Goal: Information Seeking & Learning: Learn about a topic

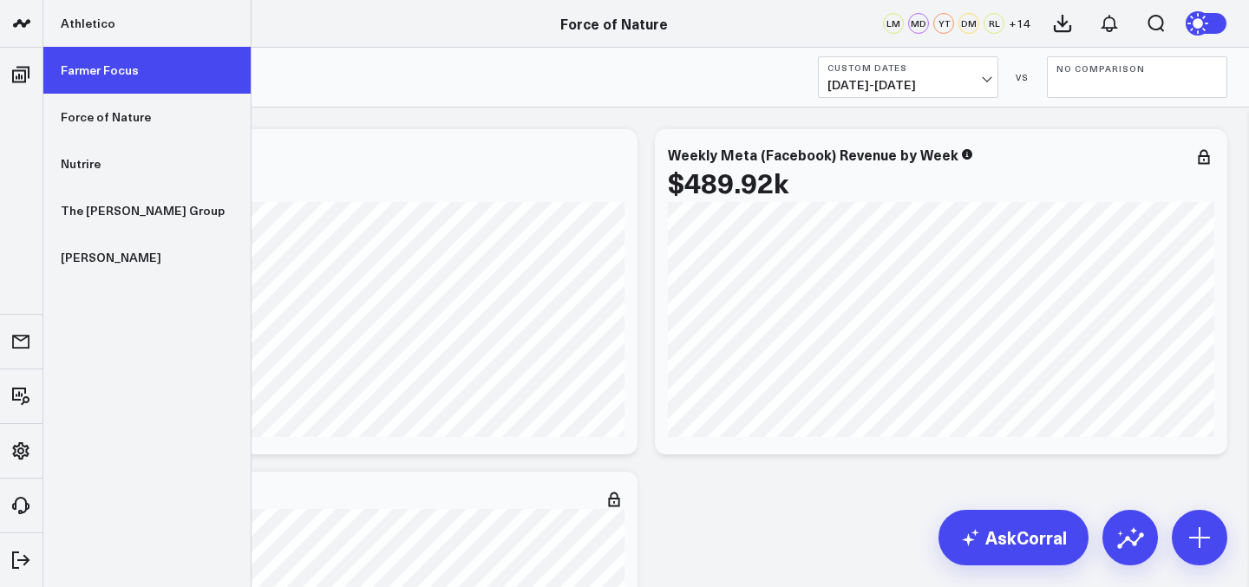
click at [98, 75] on link "Farmer Focus" at bounding box center [146, 70] width 207 height 47
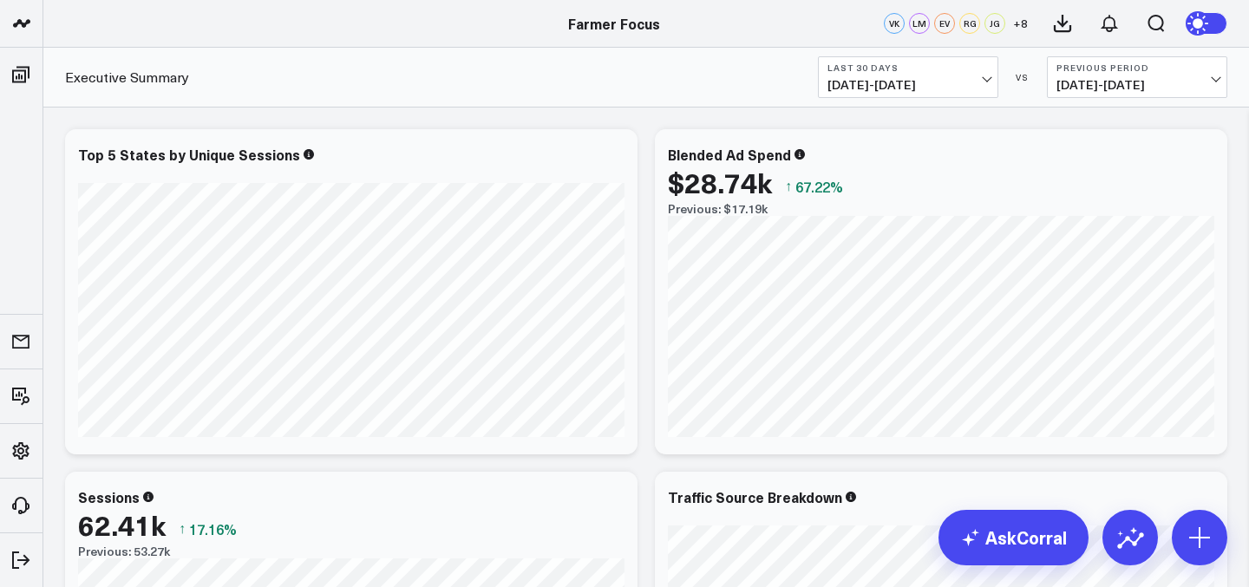
click at [949, 85] on span "08/18/25 - 09/16/25" at bounding box center [908, 85] width 161 height 14
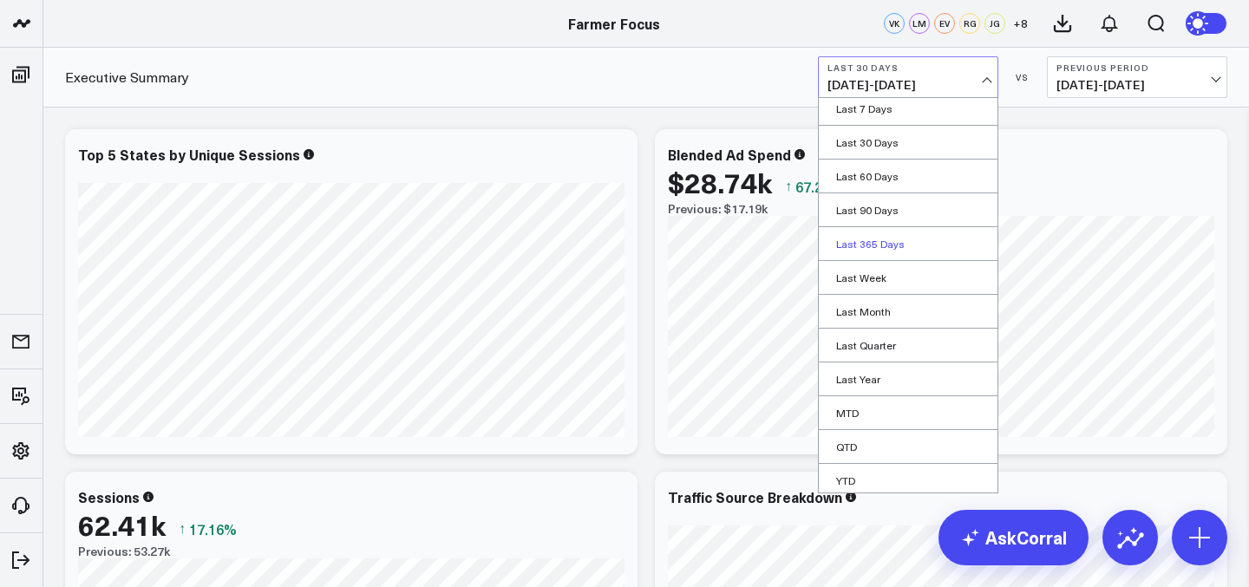
scroll to position [78, 0]
click at [872, 418] on link "QTD" at bounding box center [908, 408] width 179 height 33
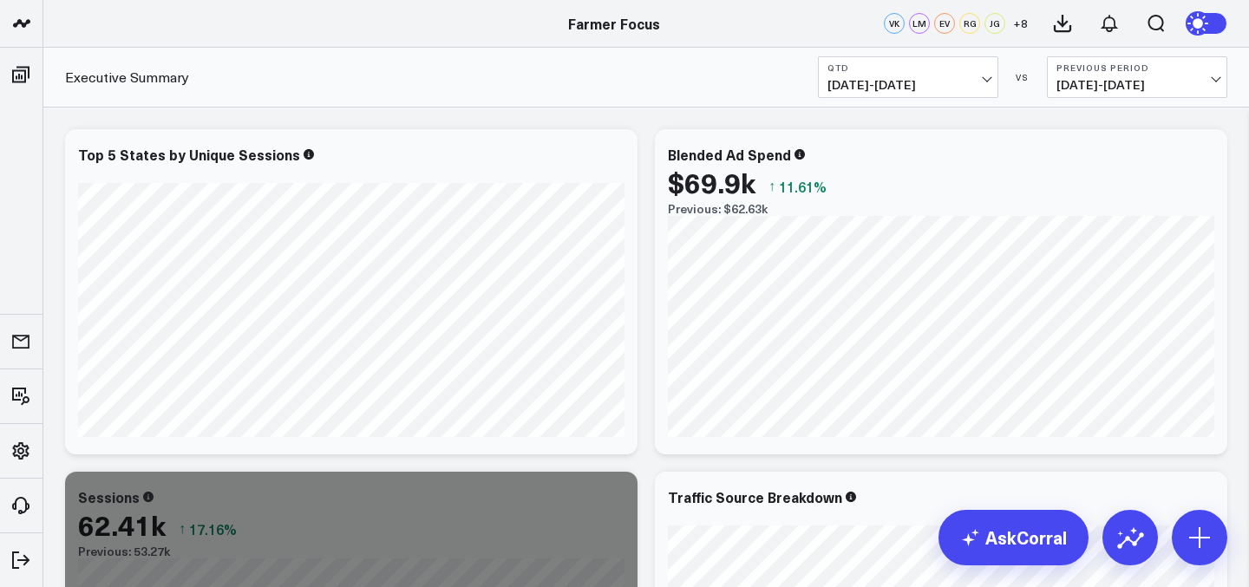
click at [908, 82] on span "07/01/25 - 09/16/25" at bounding box center [908, 85] width 161 height 14
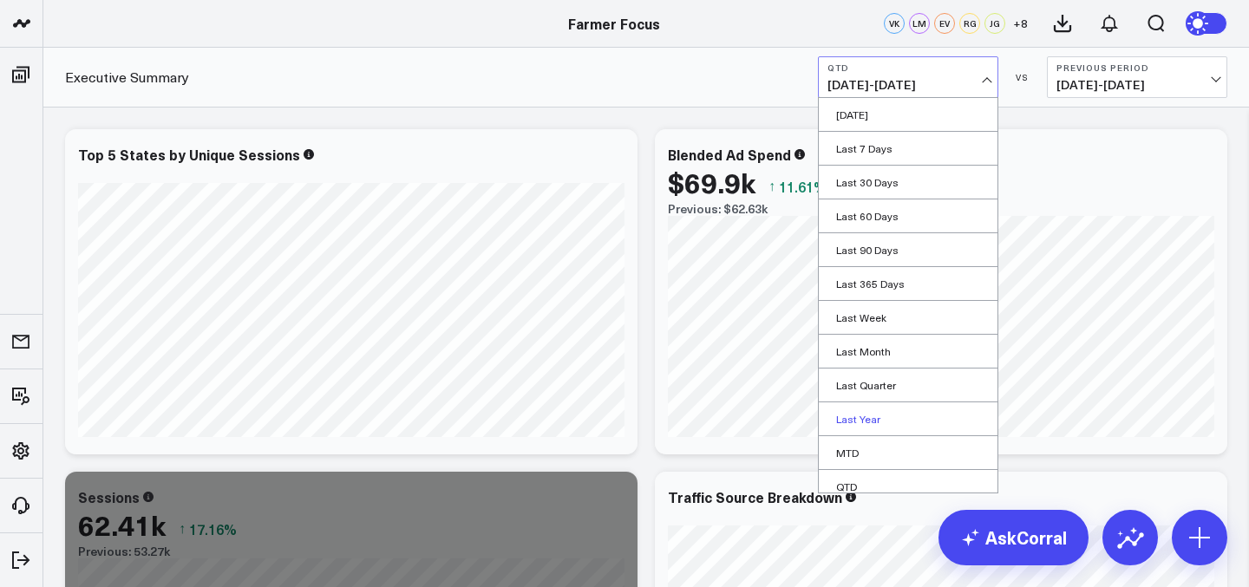
scroll to position [78, 0]
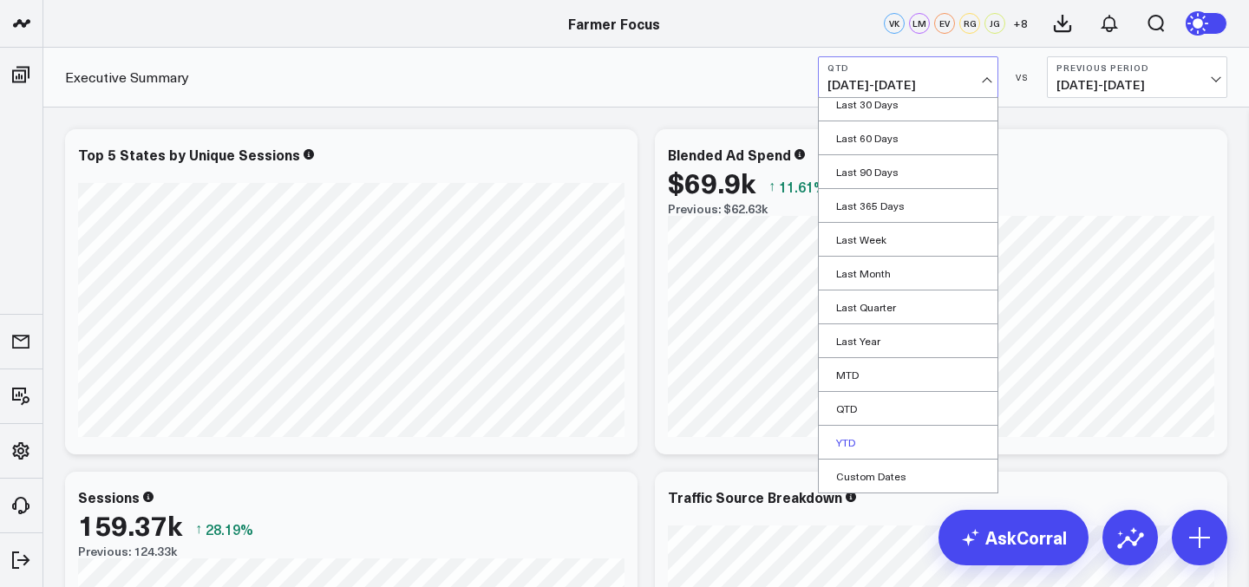
click at [918, 428] on link "YTD" at bounding box center [908, 442] width 179 height 33
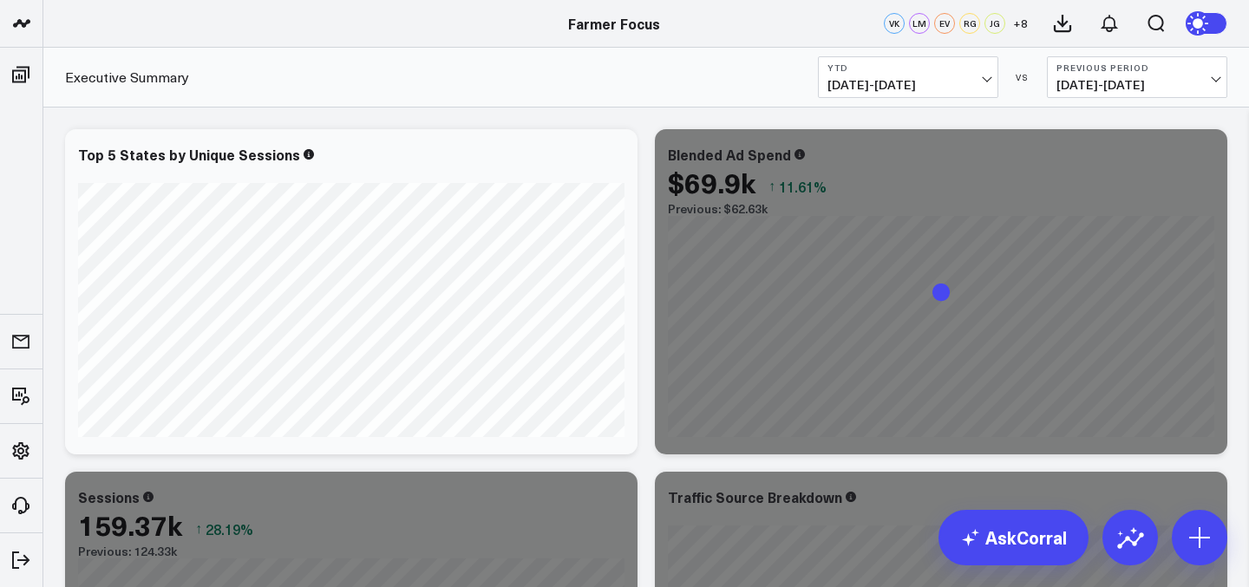
click at [926, 75] on button "YTD 01/01/25 - 09/16/25" at bounding box center [908, 77] width 180 height 42
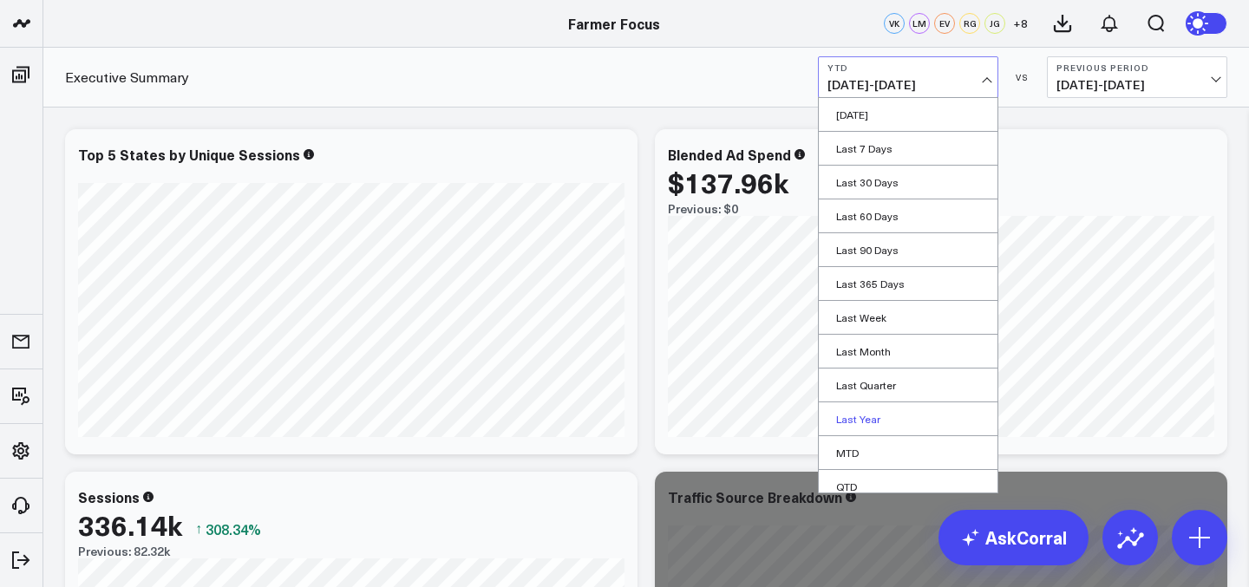
scroll to position [78, 0]
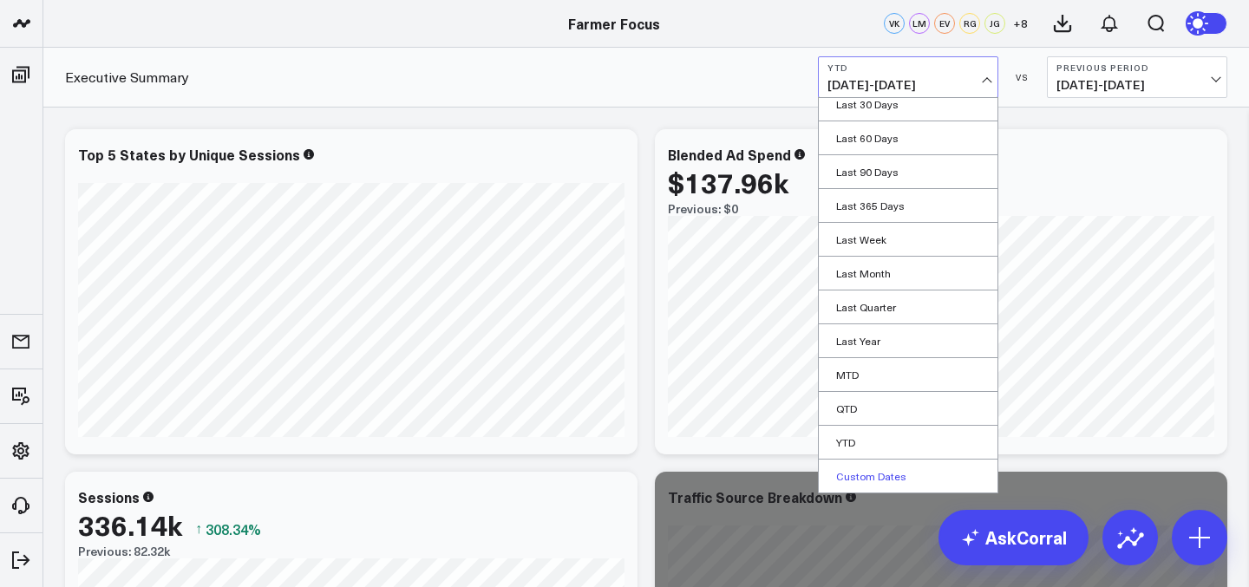
click at [926, 468] on link "Custom Dates" at bounding box center [908, 476] width 179 height 33
select select "8"
select select "2025"
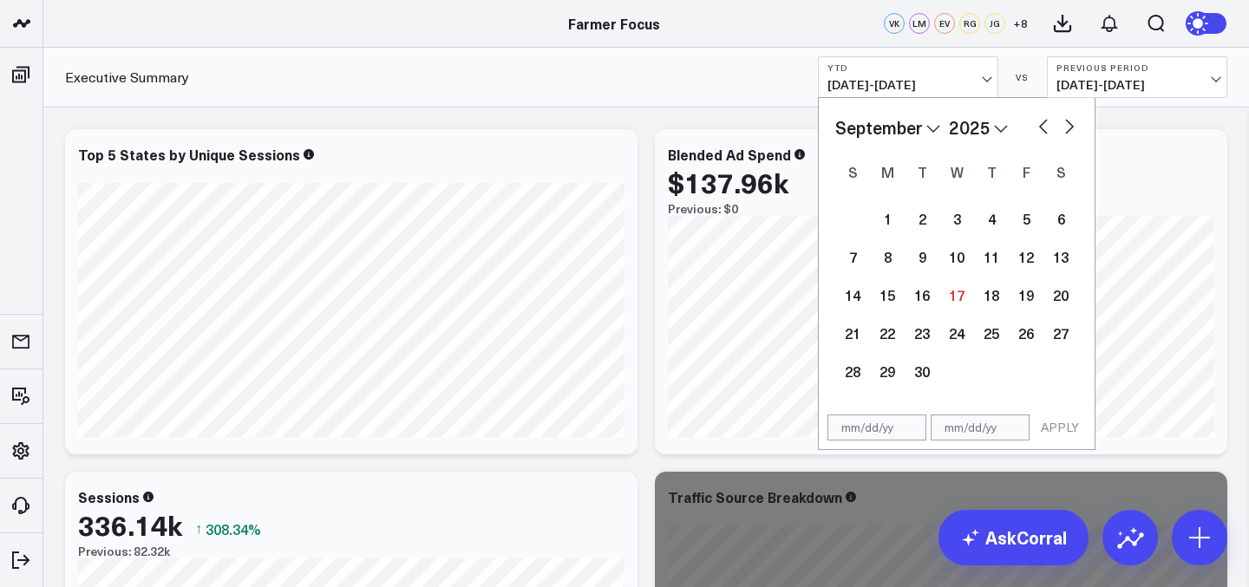
click at [927, 128] on select "January February March April May June July August September October November De…" at bounding box center [887, 128] width 105 height 26
select select "2025"
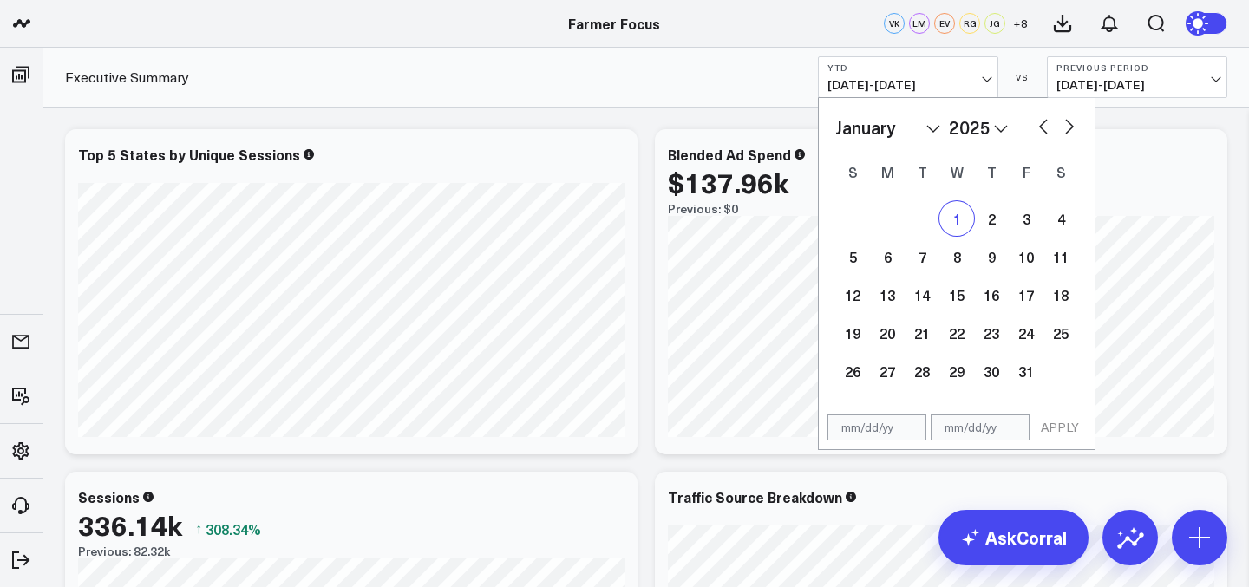
click at [954, 213] on div "1" at bounding box center [956, 218] width 35 height 35
type input "[DATE]"
select select "2025"
click at [923, 120] on select "January February March April May June July August September October November De…" at bounding box center [887, 128] width 105 height 26
select select "8"
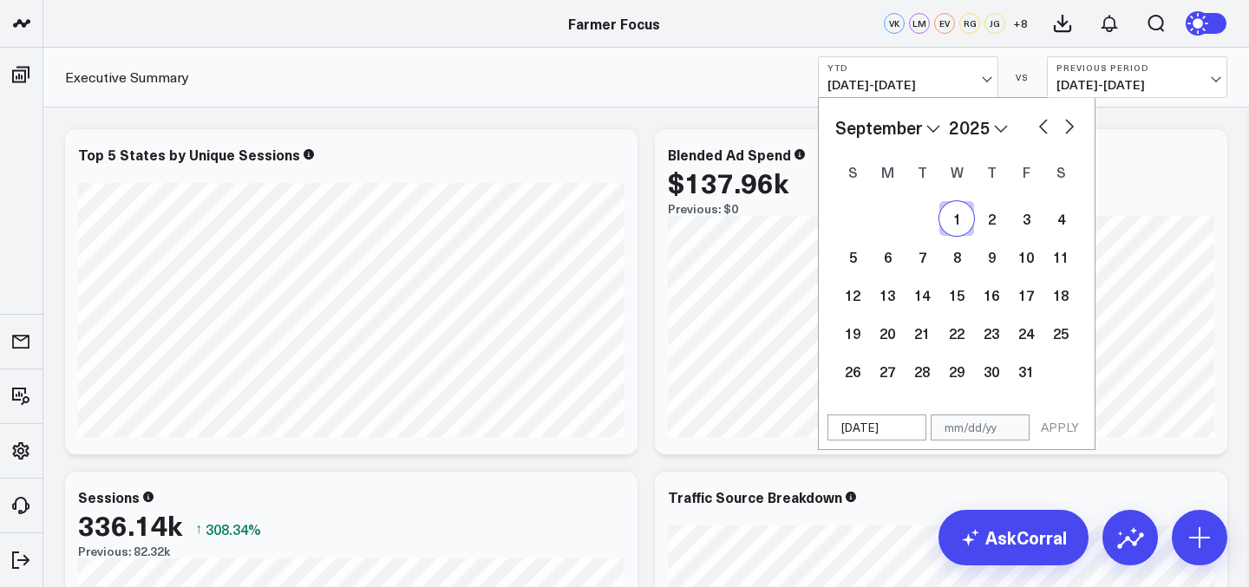
select select "2025"
click at [855, 297] on div "14" at bounding box center [852, 295] width 35 height 35
type input "[DATE]"
select select "8"
select select "2025"
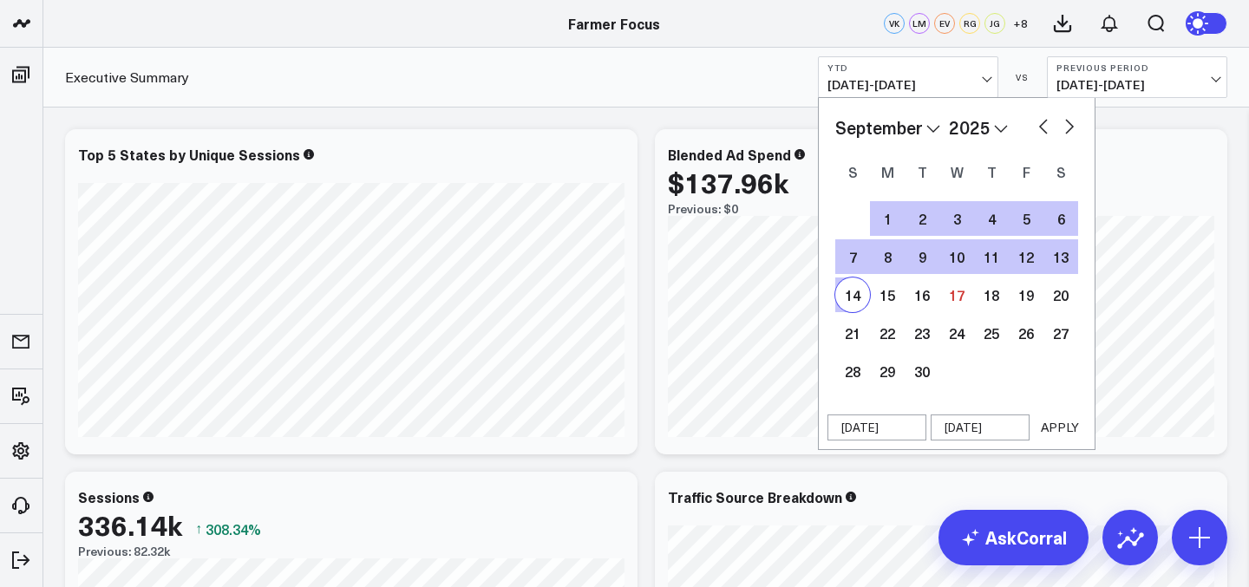
click at [855, 297] on div "14" at bounding box center [852, 295] width 35 height 35
type input "[DATE]"
select select "8"
select select "2025"
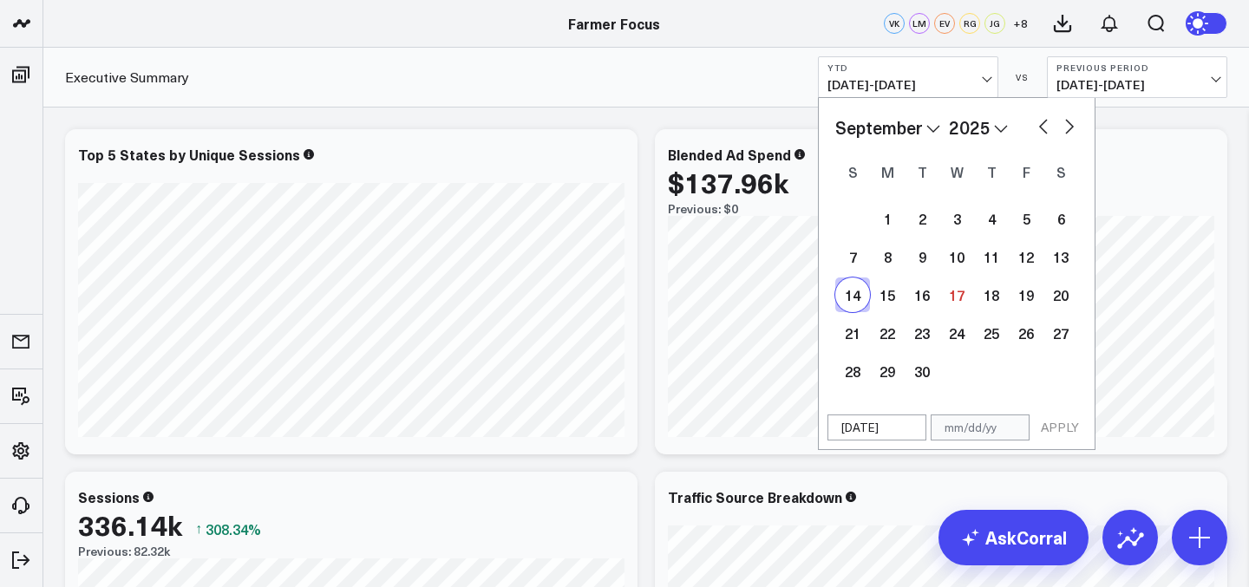
drag, startPoint x: 923, startPoint y: 120, endPoint x: 900, endPoint y: 81, distance: 45.1
click at [900, 81] on span "01/01/25 - 09/16/25" at bounding box center [908, 85] width 161 height 14
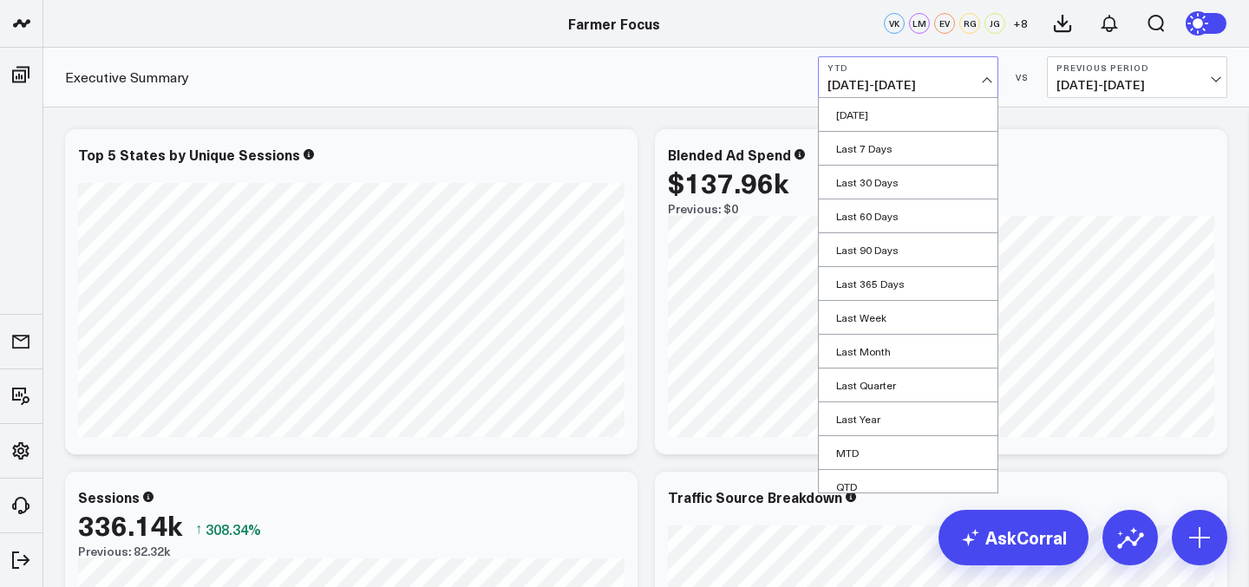
click at [904, 79] on span "01/01/25 - 09/16/25" at bounding box center [908, 85] width 161 height 14
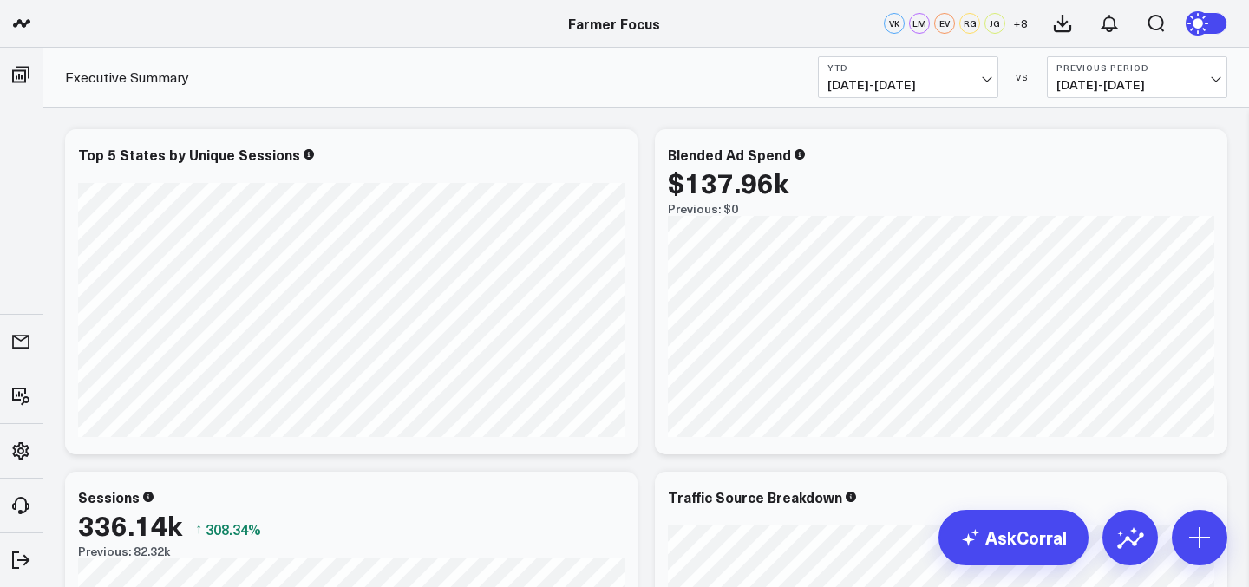
click at [904, 79] on span "01/01/25 - 09/16/25" at bounding box center [908, 85] width 161 height 14
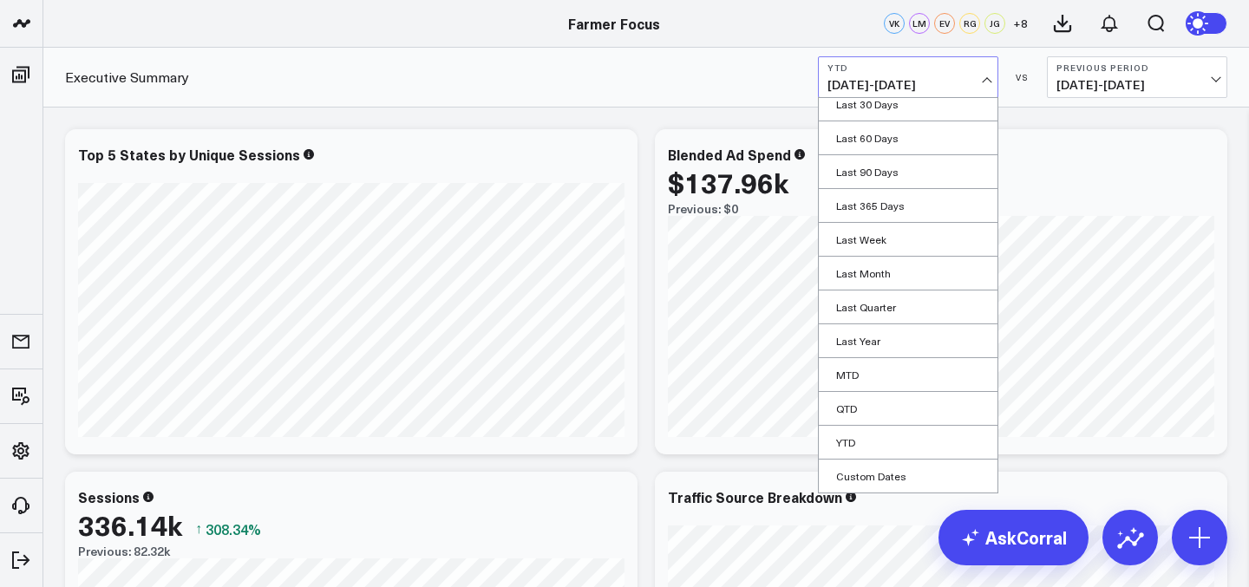
click at [882, 464] on link "Custom Dates" at bounding box center [908, 476] width 179 height 33
select select "8"
select select "2025"
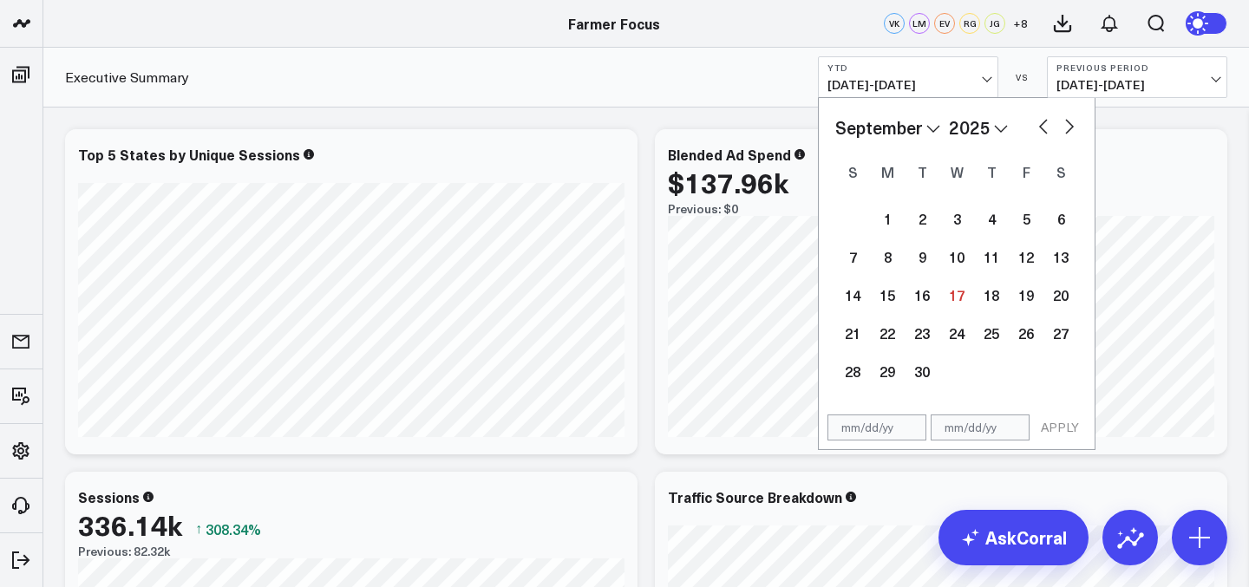
drag, startPoint x: 900, startPoint y: 81, endPoint x: 927, endPoint y: 109, distance: 39.3
click at [927, 109] on div "January February March April May June July August September October November De…" at bounding box center [957, 252] width 276 height 309
click at [932, 149] on div "January February March April May June July August September October November De…" at bounding box center [956, 253] width 243 height 276
click at [932, 124] on select "January February March April May June July August September October November De…" at bounding box center [887, 128] width 105 height 26
select select "2025"
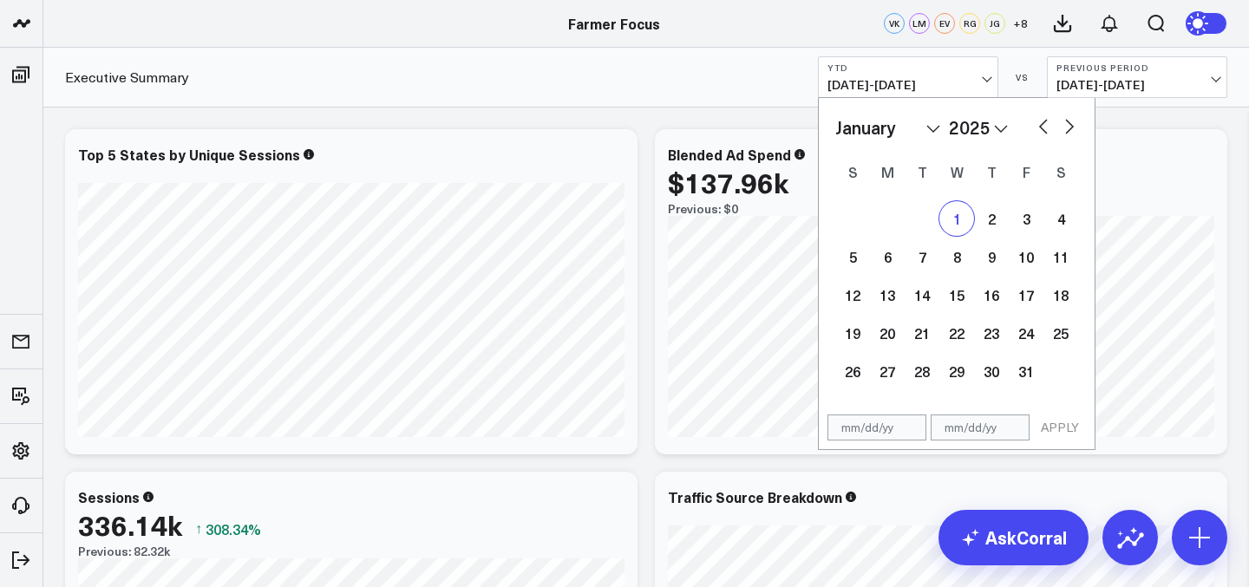
click at [949, 218] on div "1" at bounding box center [956, 218] width 35 height 35
type input "[DATE]"
select select "2025"
click at [935, 136] on select "January February March April May June July August September October November De…" at bounding box center [887, 128] width 105 height 26
select select "8"
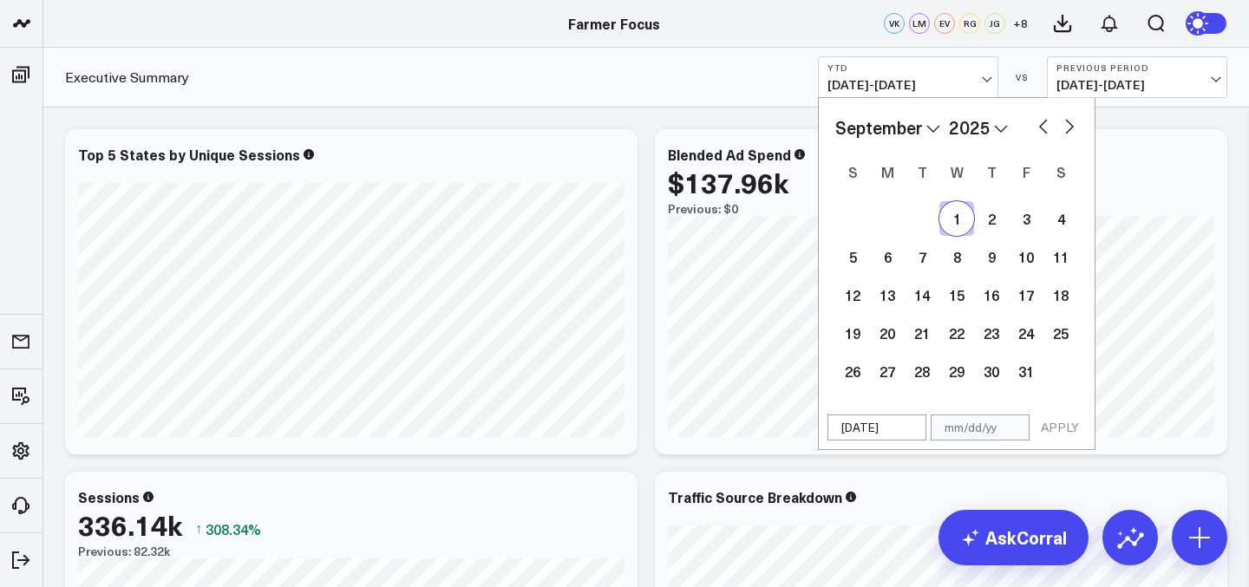
select select "2025"
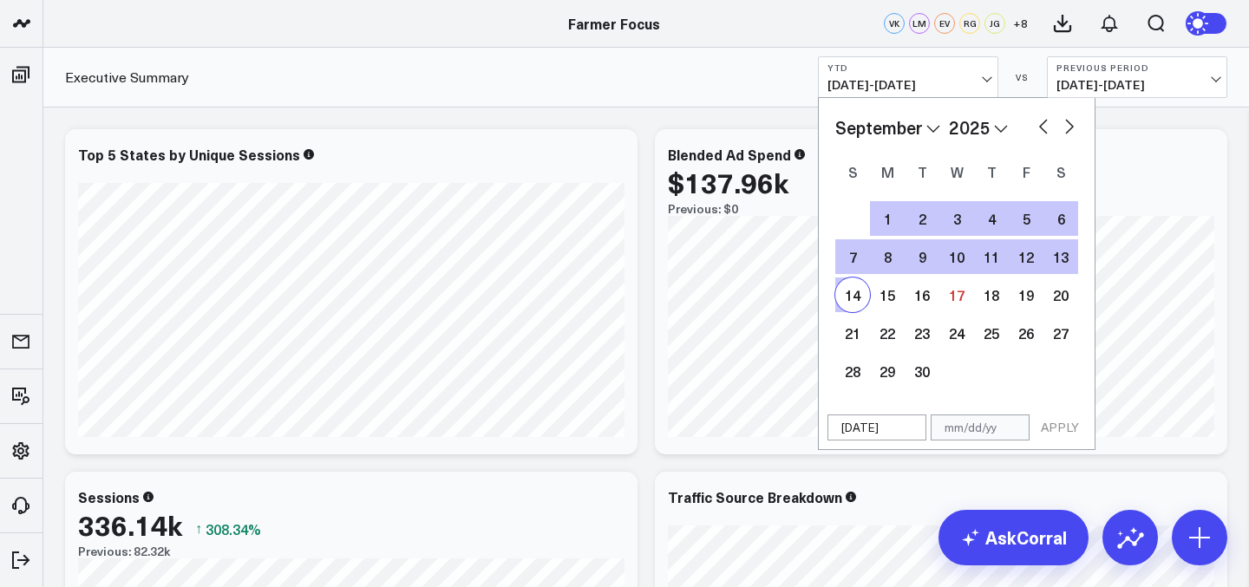
click at [860, 293] on div "14" at bounding box center [852, 295] width 35 height 35
type input "[DATE]"
select select "8"
select select "2025"
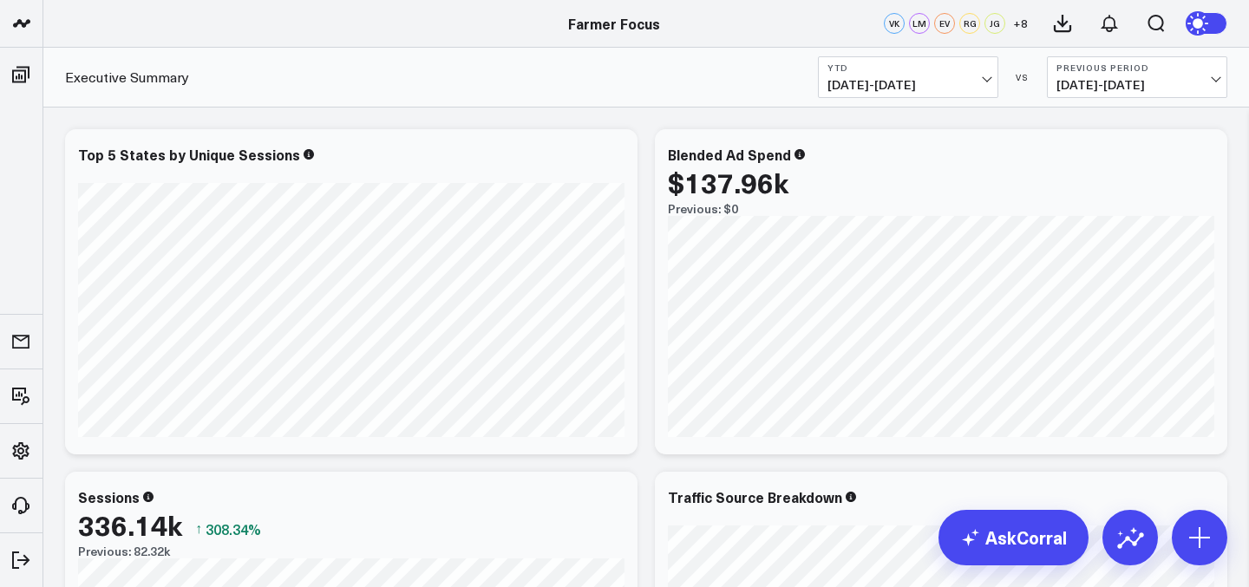
click at [954, 80] on span "01/01/25 - 09/16/25" at bounding box center [908, 85] width 161 height 14
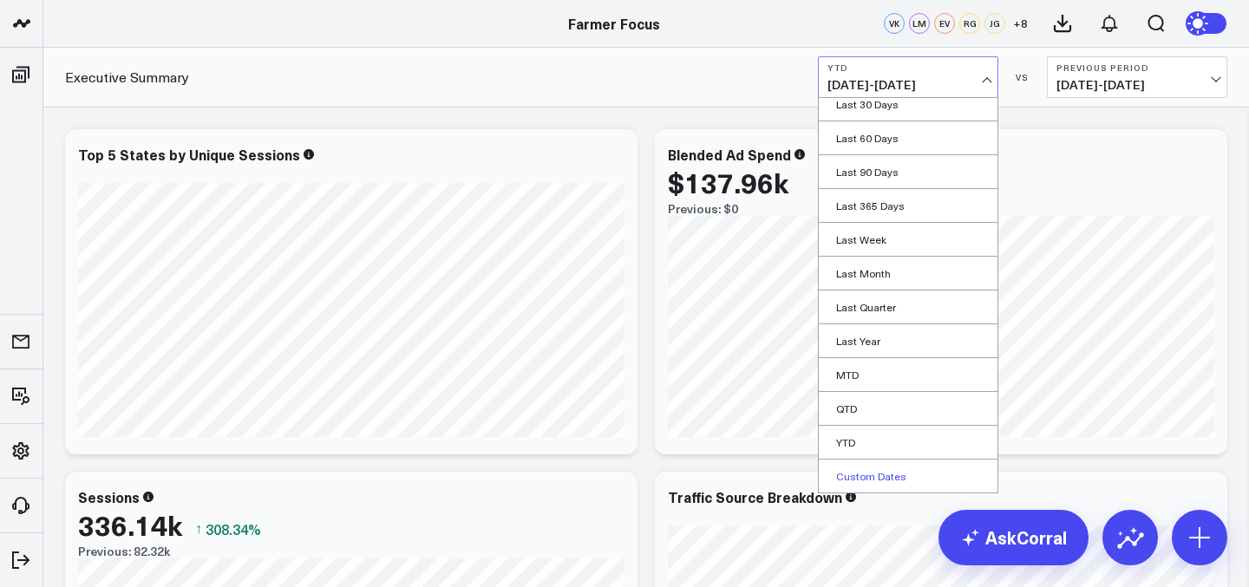
click at [914, 474] on link "Custom Dates" at bounding box center [908, 476] width 179 height 33
select select "8"
select select "2025"
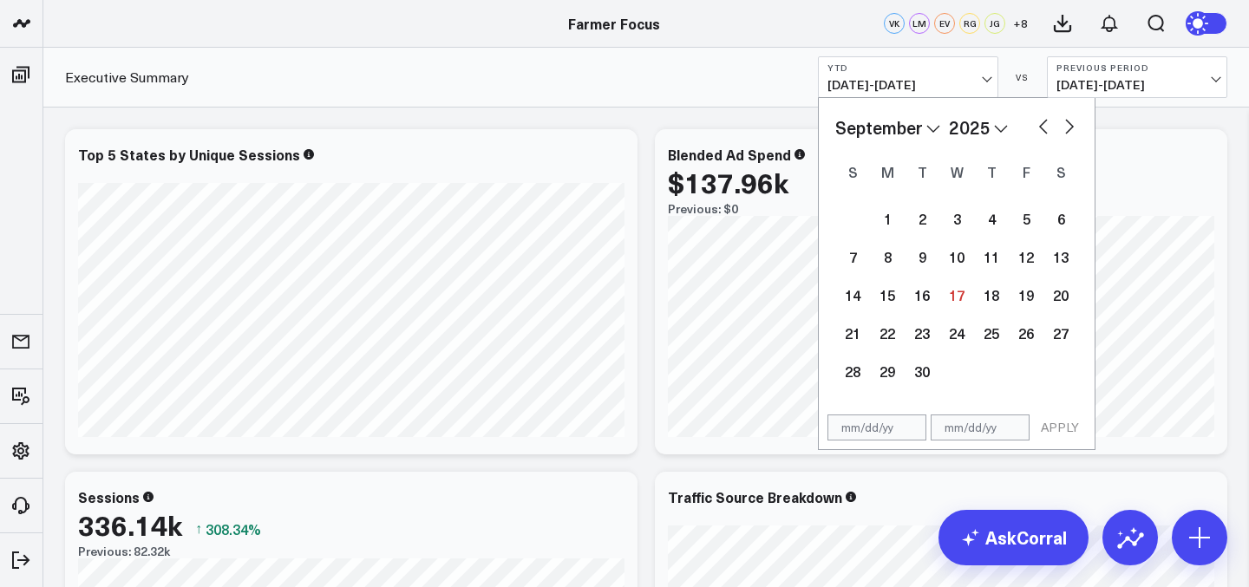
click at [922, 128] on select "January February March April May June July August September October November De…" at bounding box center [887, 128] width 105 height 26
select select "2025"
click at [956, 208] on div "1" at bounding box center [956, 218] width 35 height 35
type input "[DATE]"
select select "2025"
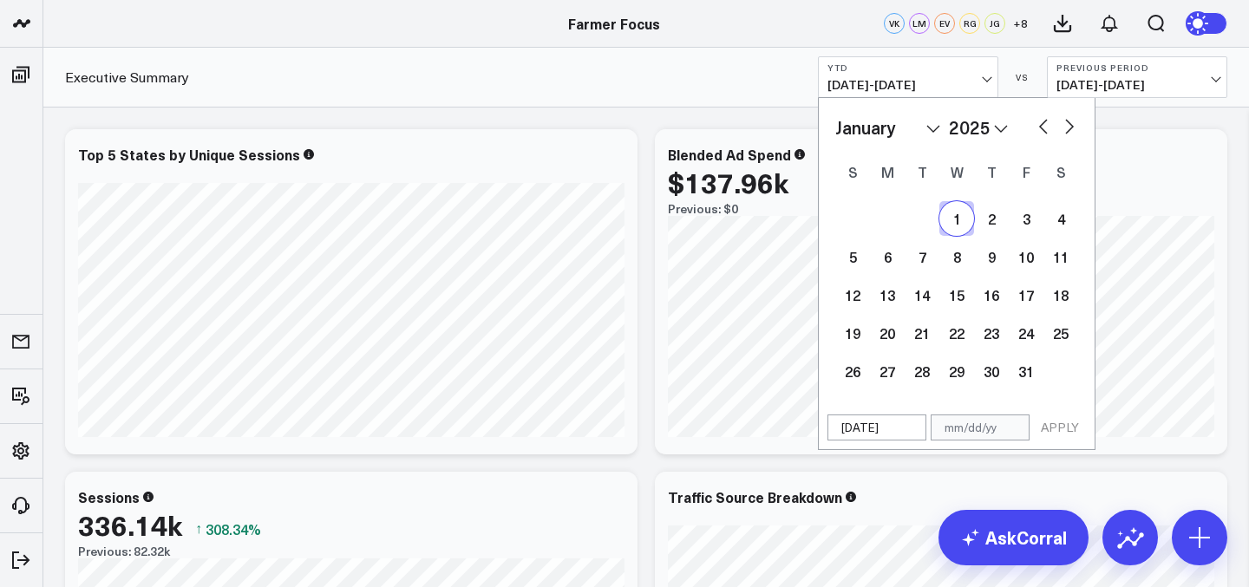
click at [932, 134] on select "January February March April May June July August September October November De…" at bounding box center [887, 128] width 105 height 26
select select "8"
select select "2025"
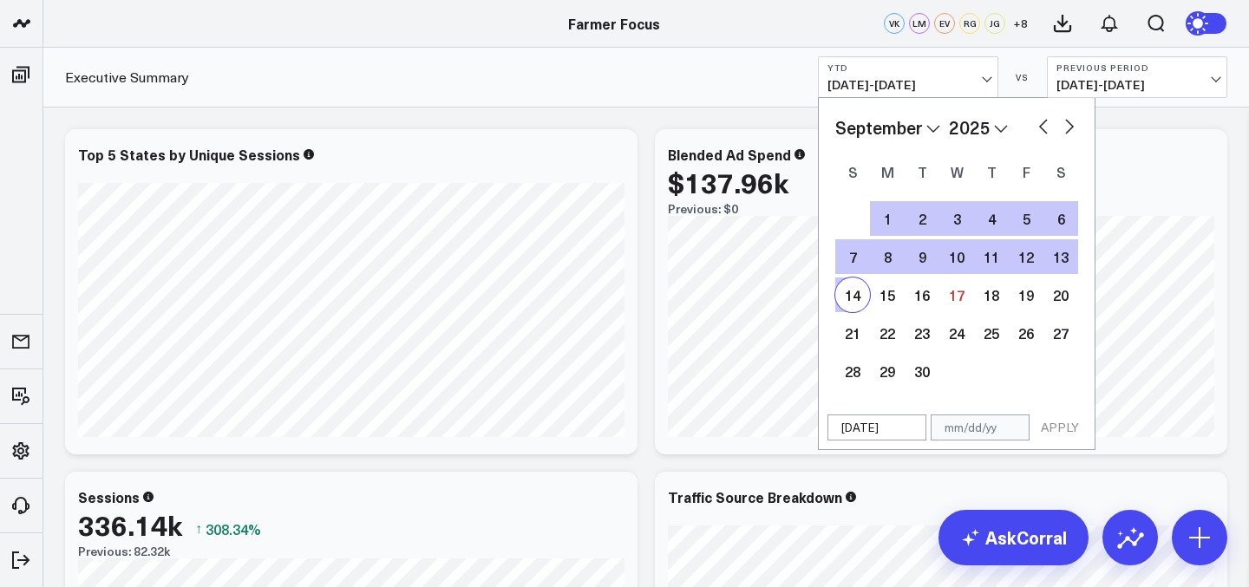
click at [857, 296] on div "14" at bounding box center [852, 295] width 35 height 35
type input "[DATE]"
select select "8"
select select "2025"
click at [1054, 434] on button "APPLY" at bounding box center [1060, 428] width 52 height 26
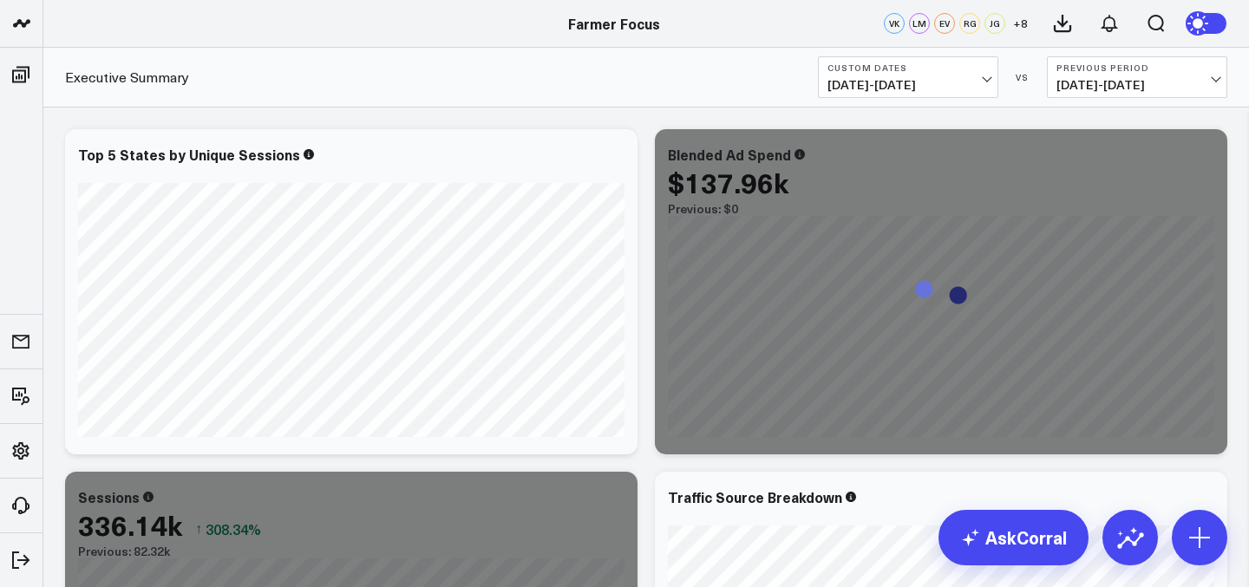
click at [1101, 82] on span "04/19/24 - 12/31/24" at bounding box center [1137, 85] width 161 height 14
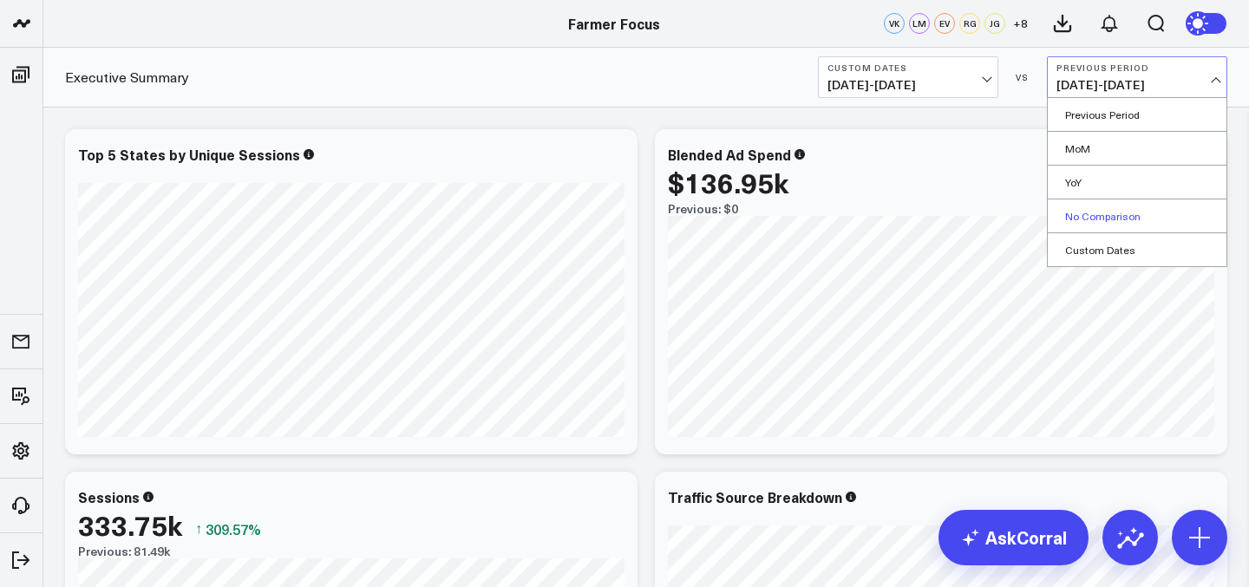
click at [1120, 213] on link "No Comparison" at bounding box center [1137, 216] width 179 height 33
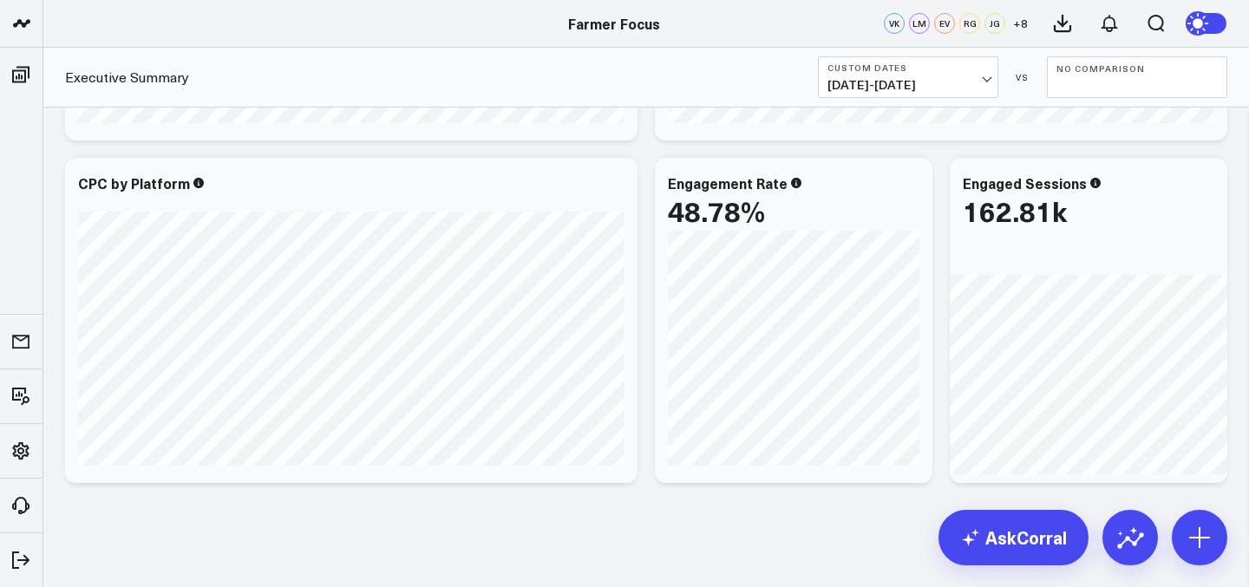
scroll to position [660, 0]
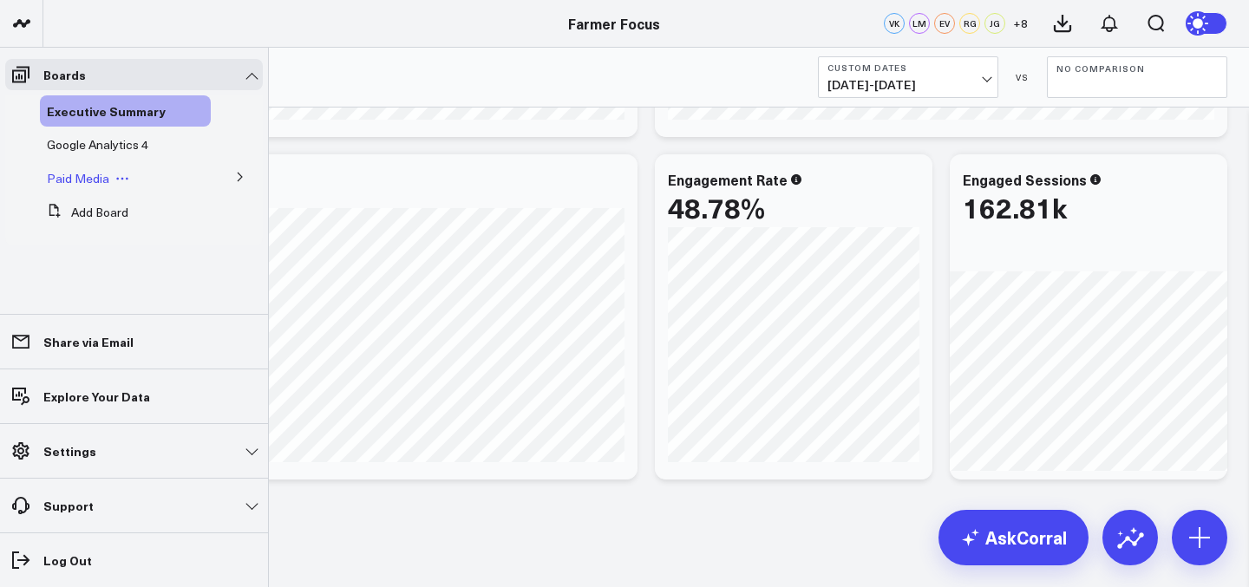
click at [85, 178] on span "Paid Media" at bounding box center [78, 178] width 62 height 16
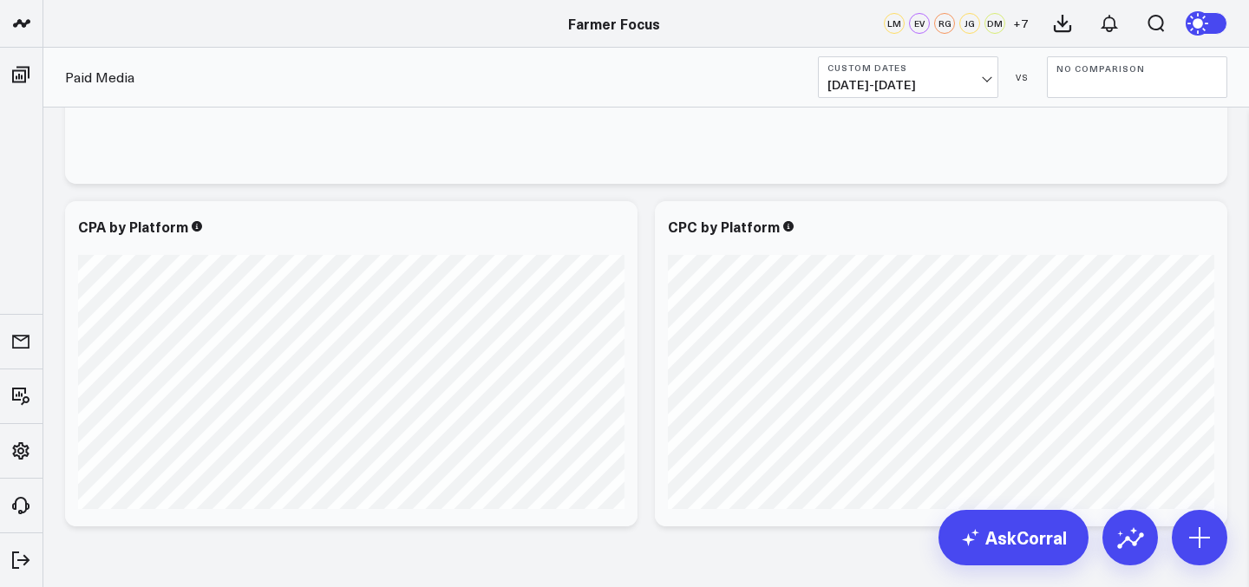
scroll to position [1008, 0]
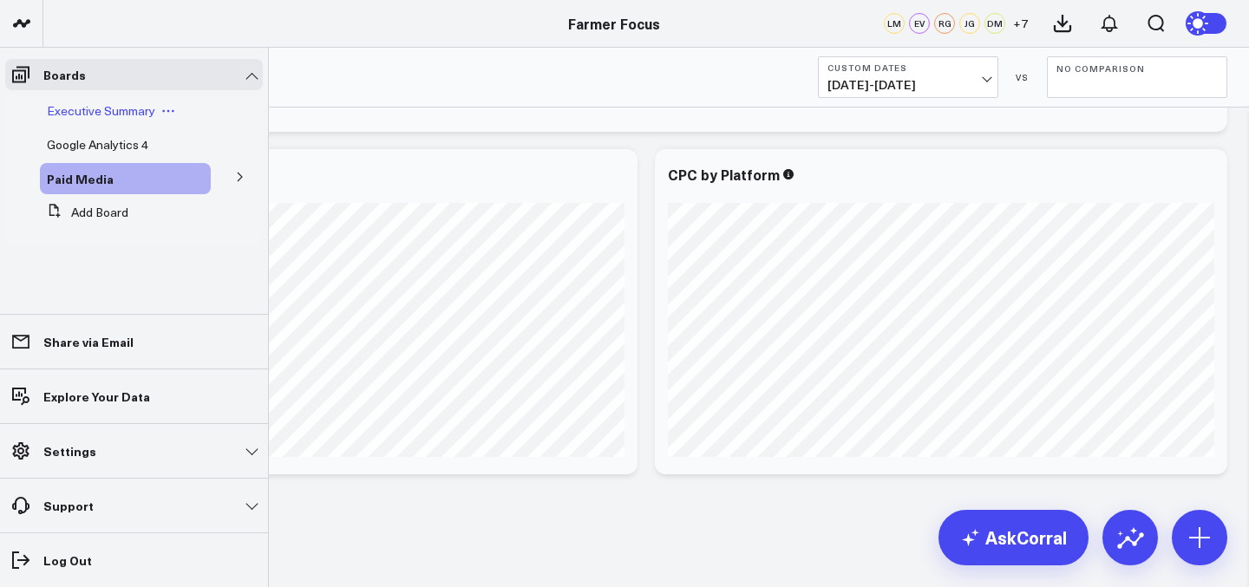
click at [72, 116] on span "Executive Summary" at bounding box center [101, 110] width 108 height 16
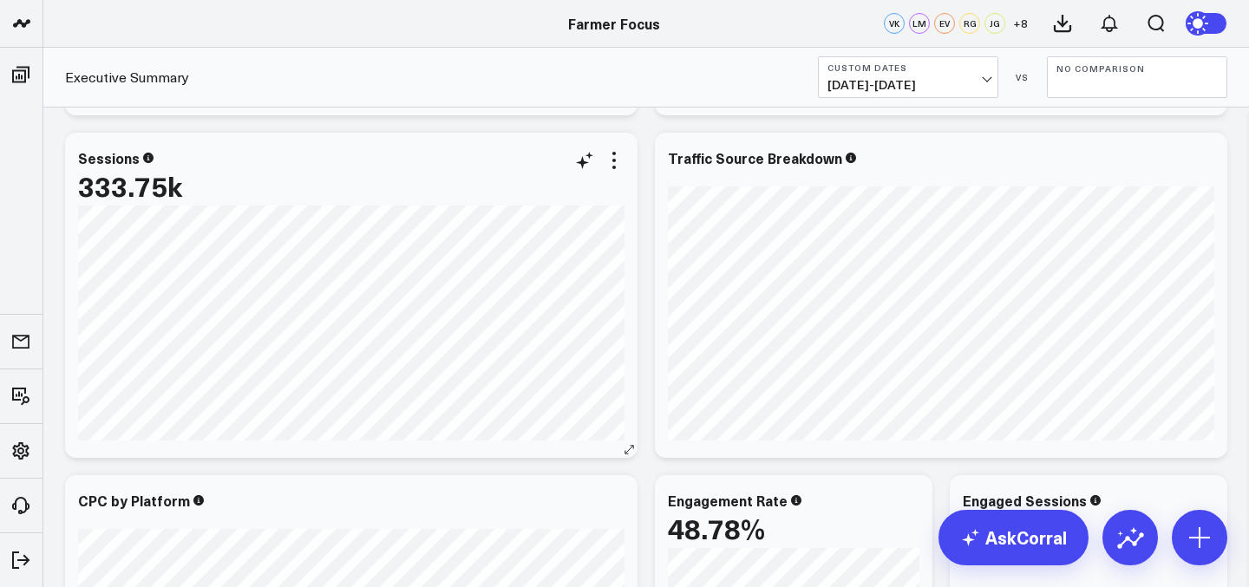
scroll to position [345, 0]
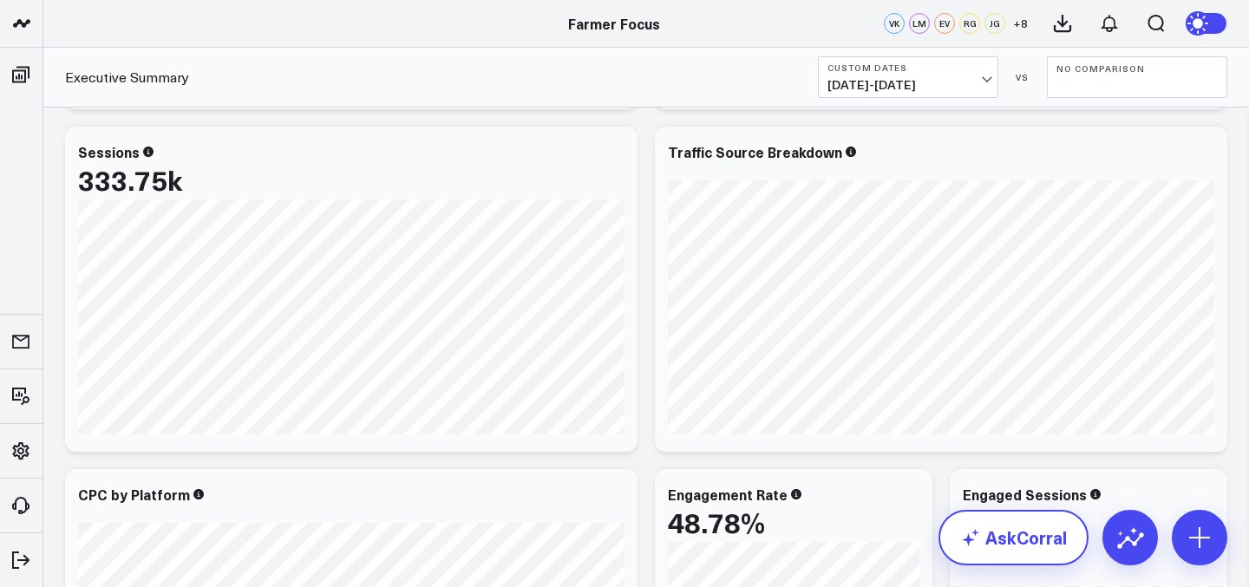
click at [1003, 526] on link "AskCorral" at bounding box center [1014, 538] width 150 height 56
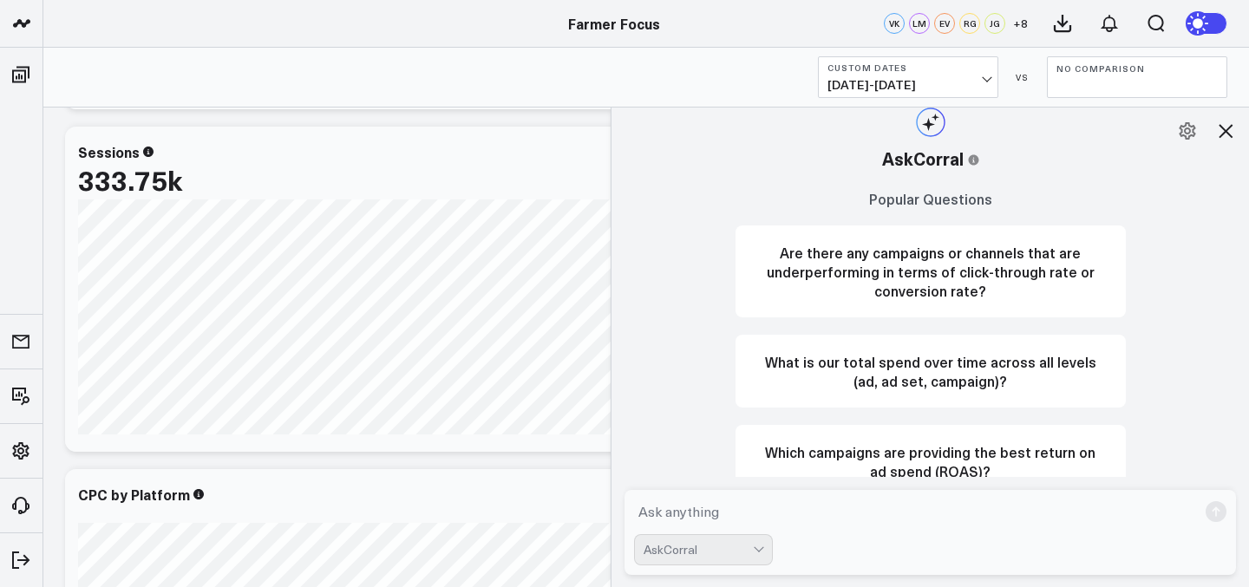
click at [775, 514] on textarea at bounding box center [915, 511] width 563 height 31
type textarea "What is my blended sessions between meta and google"
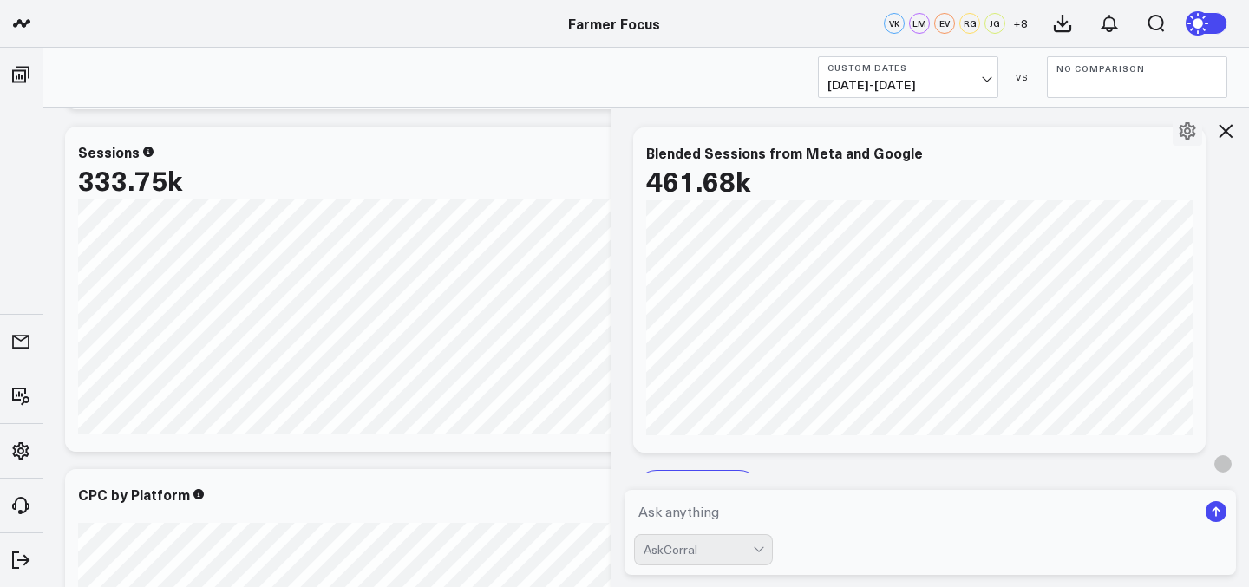
scroll to position [1535, 0]
click at [892, 460] on div "Add To Board" at bounding box center [919, 489] width 573 height 82
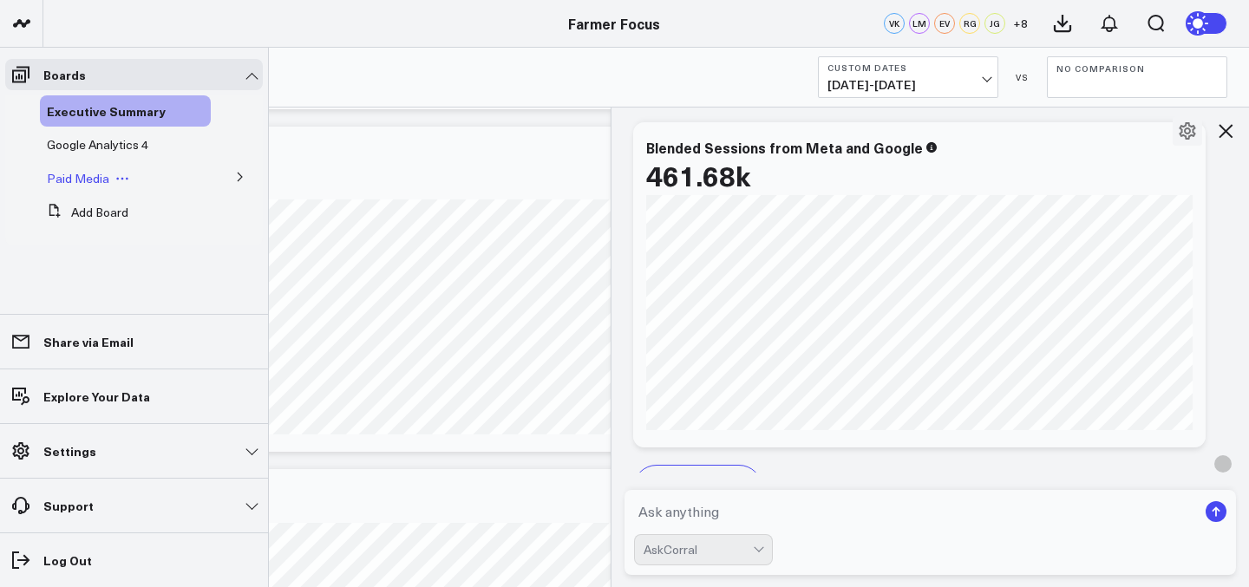
click at [72, 175] on span "Paid Media" at bounding box center [78, 178] width 62 height 16
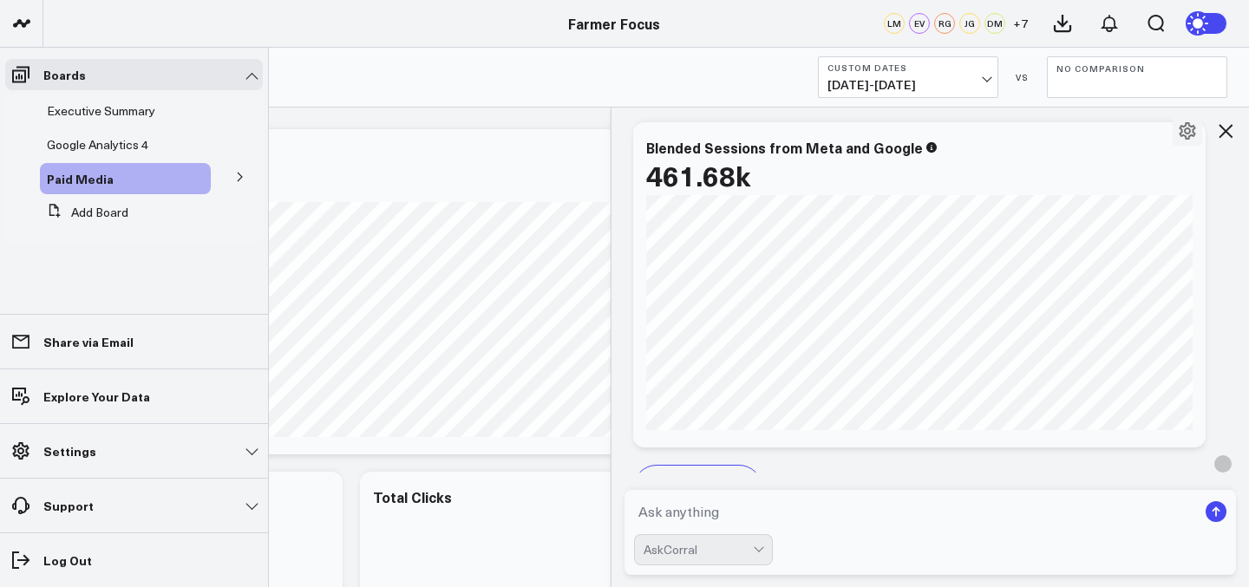
click at [246, 179] on button at bounding box center [240, 176] width 45 height 26
click at [101, 210] on span "Google Ads" at bounding box center [88, 209] width 62 height 16
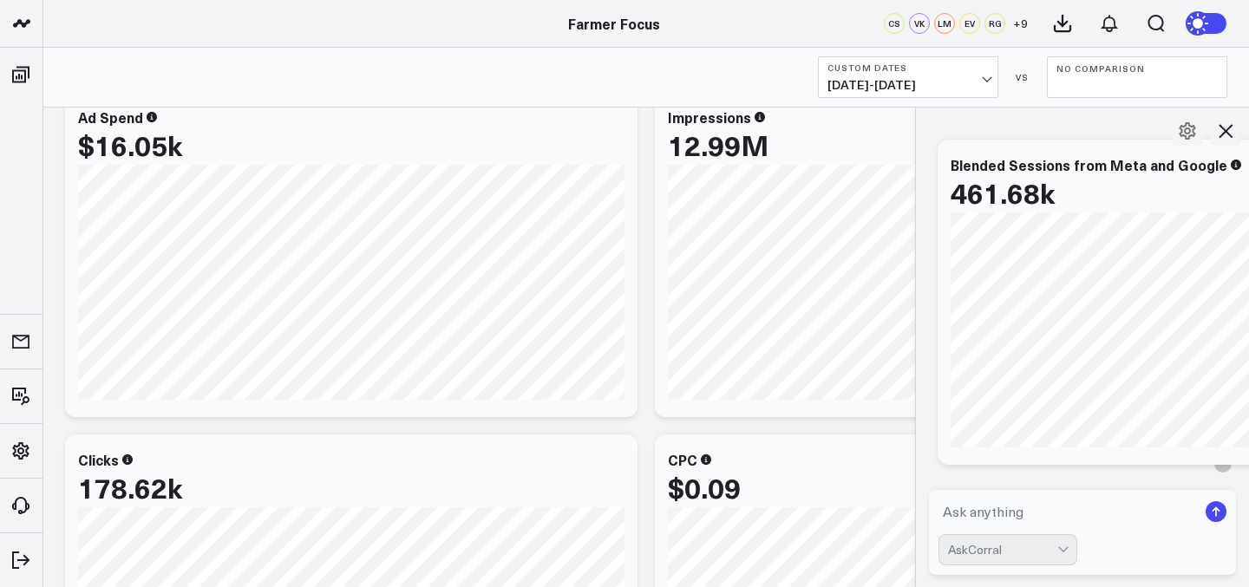
scroll to position [1628, 0]
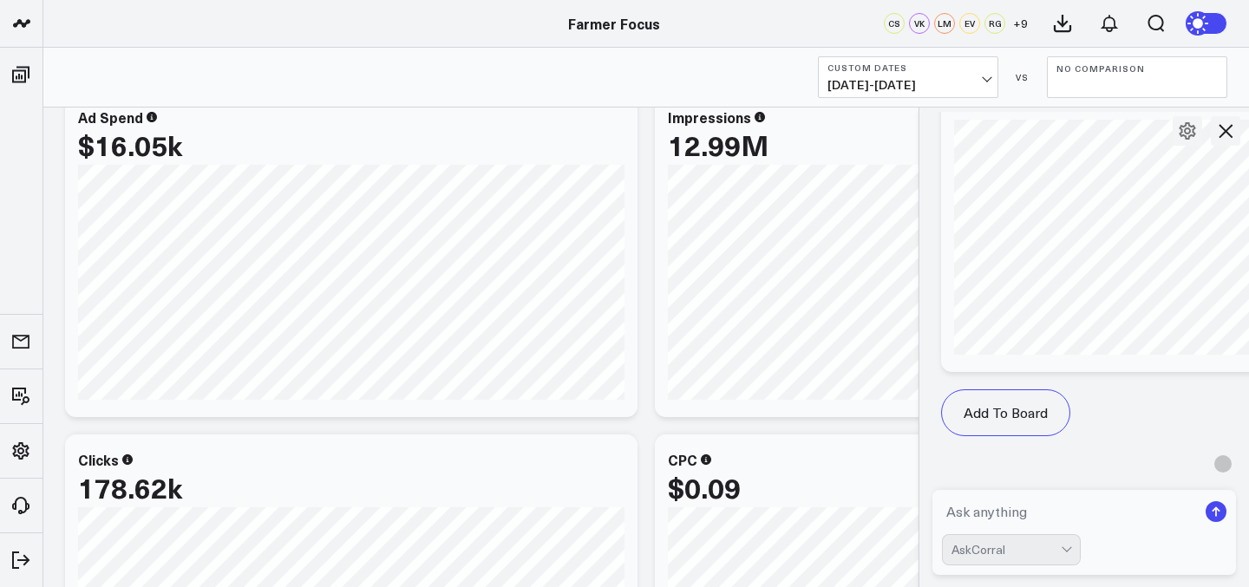
drag, startPoint x: 612, startPoint y: 184, endPoint x: 935, endPoint y: 190, distance: 322.8
click at [923, 190] on div at bounding box center [918, 347] width 9 height 481
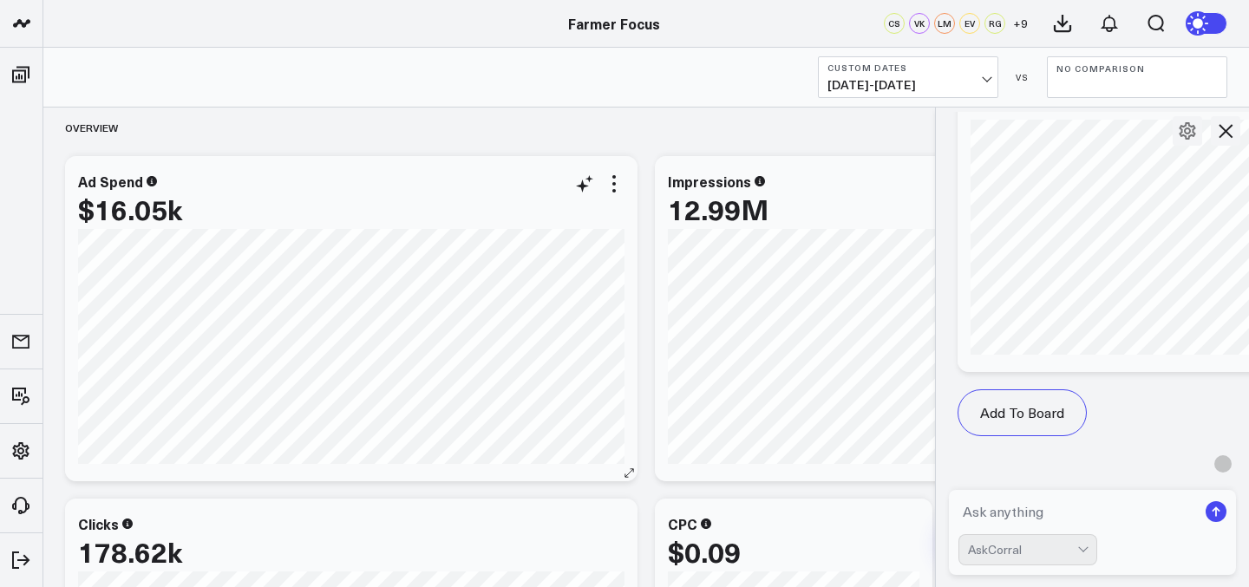
scroll to position [0, 0]
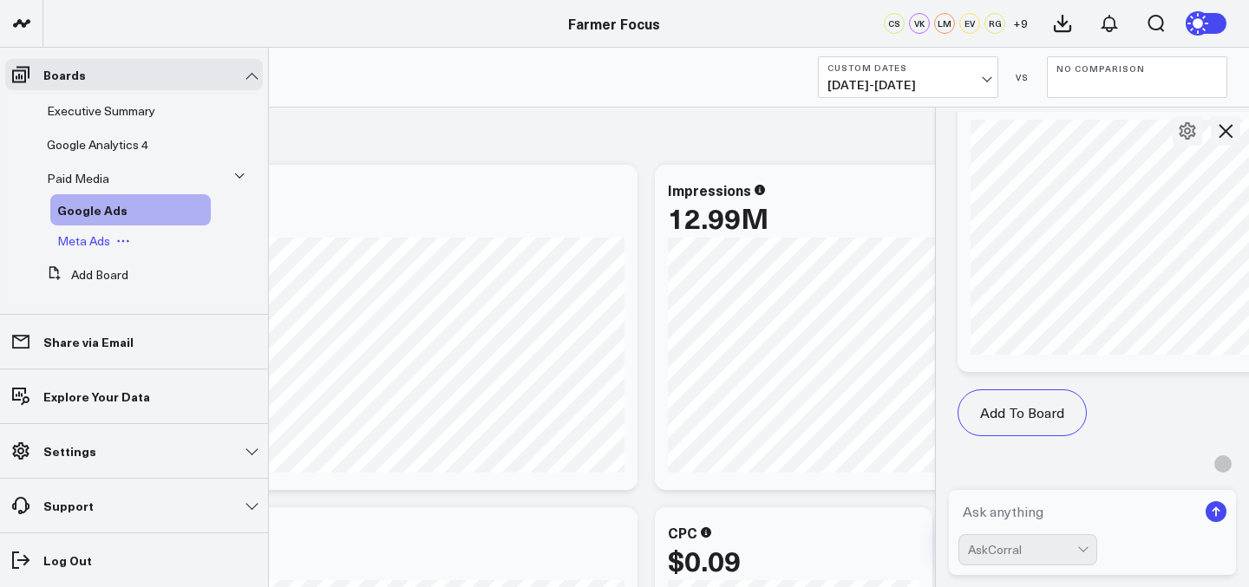
click at [90, 245] on span "Meta Ads" at bounding box center [83, 240] width 53 height 16
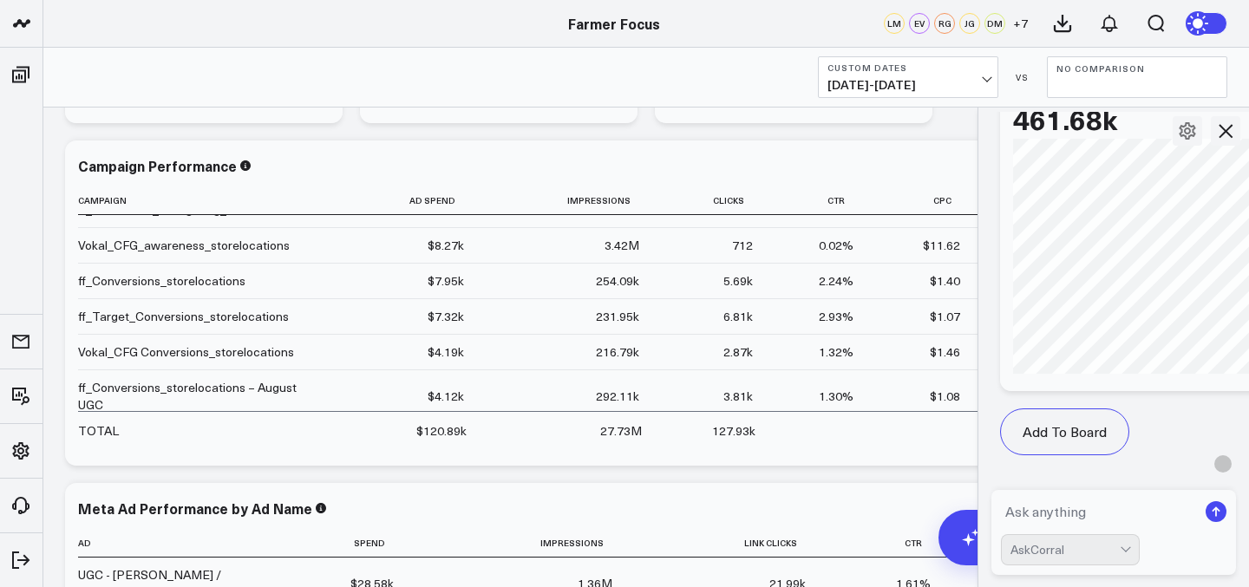
scroll to position [1647, 0]
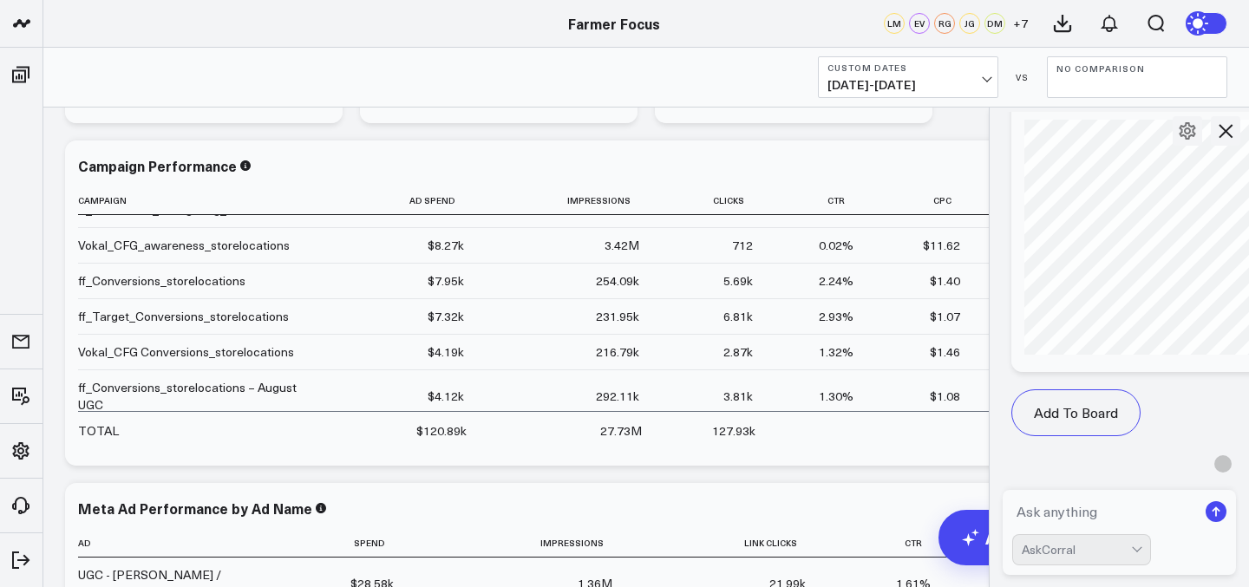
click at [1071, 249] on div "G What is my blended sessions between meta and google AskCorral This feature is…" at bounding box center [1119, 347] width 260 height 481
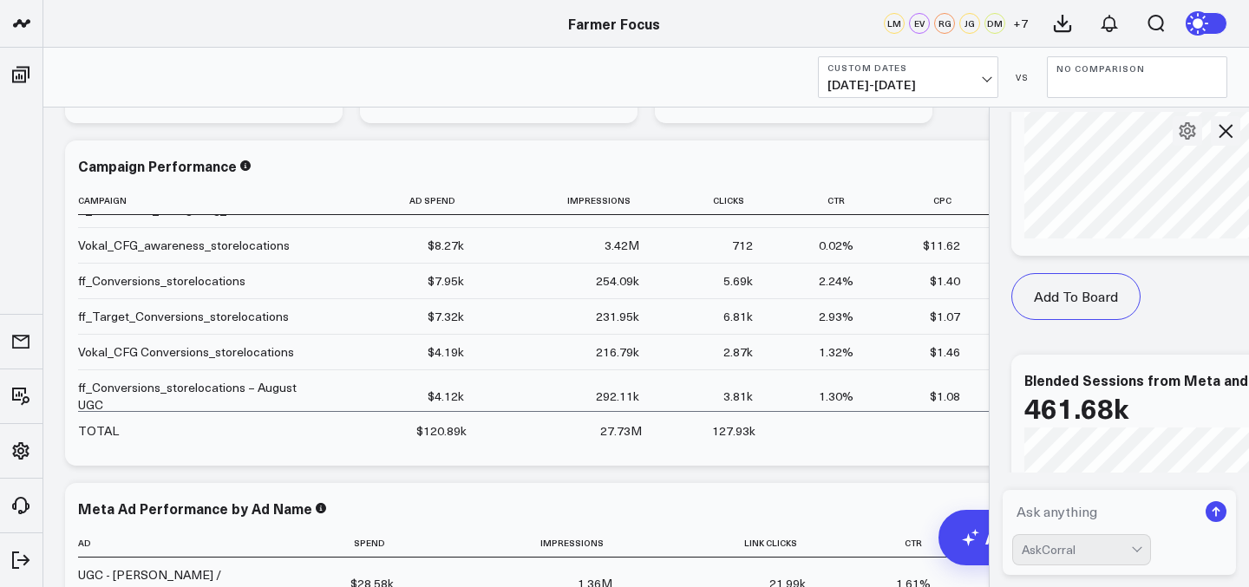
click at [1236, 128] on button at bounding box center [1225, 130] width 29 height 29
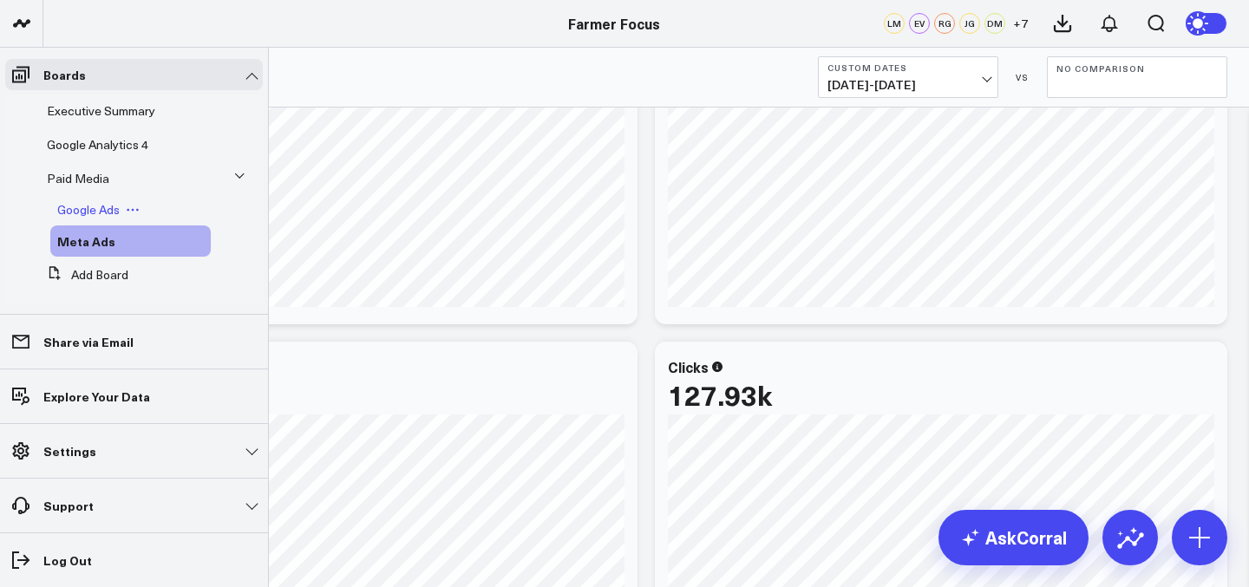
scroll to position [16, 0]
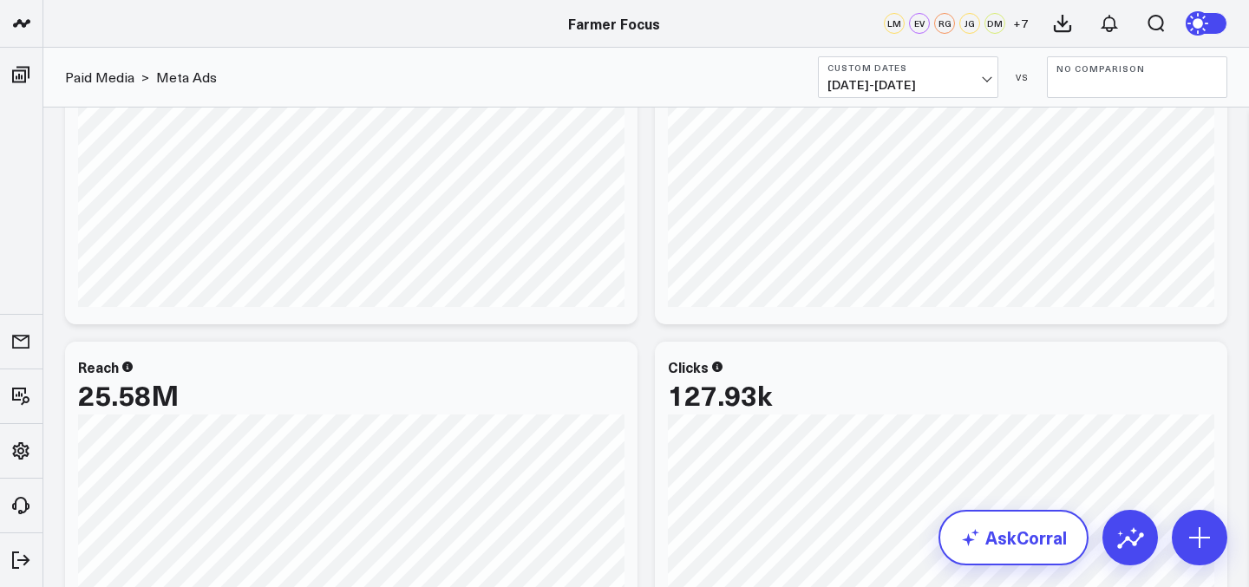
click at [1004, 532] on link "AskCorral" at bounding box center [1014, 538] width 150 height 56
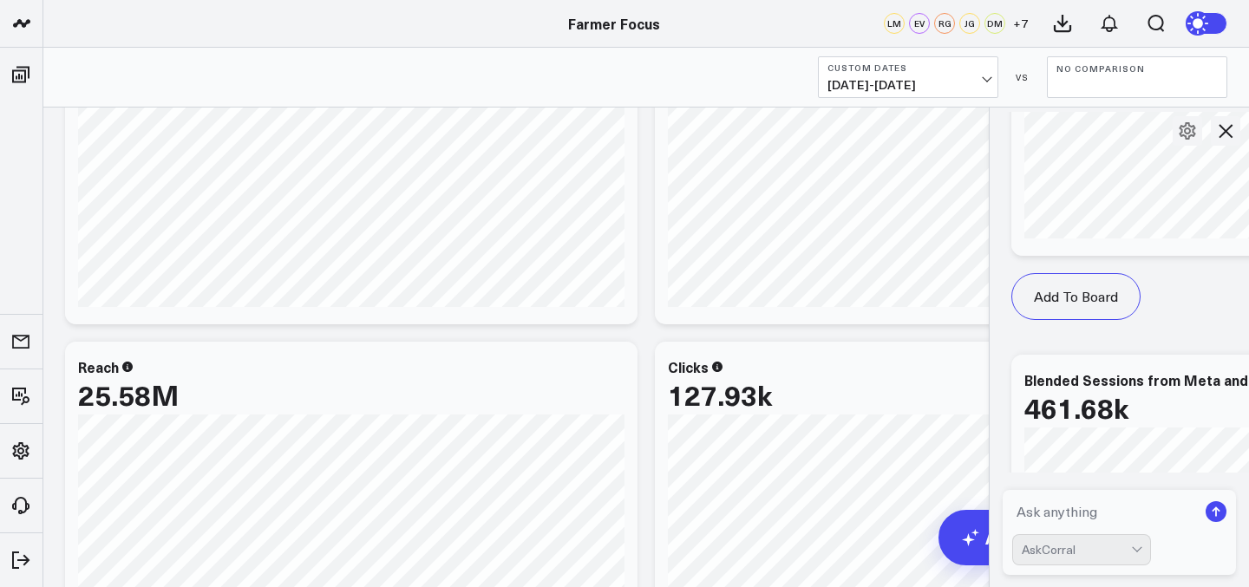
click at [1042, 537] on div "AskCorral" at bounding box center [1076, 549] width 109 height 29
click at [1038, 556] on div "AskCorral" at bounding box center [1076, 550] width 109 height 14
click at [1038, 523] on textarea at bounding box center [1104, 511] width 185 height 31
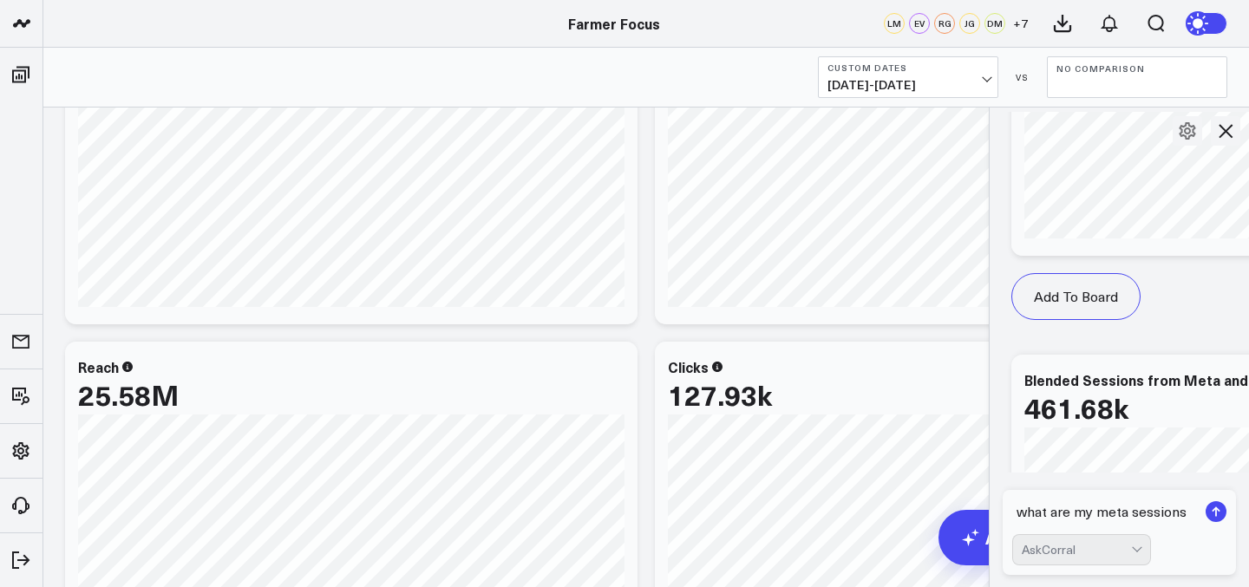
click at [1092, 513] on textarea "what are my meta sessions" at bounding box center [1104, 511] width 185 height 31
type textarea "what are my total meta sessions"
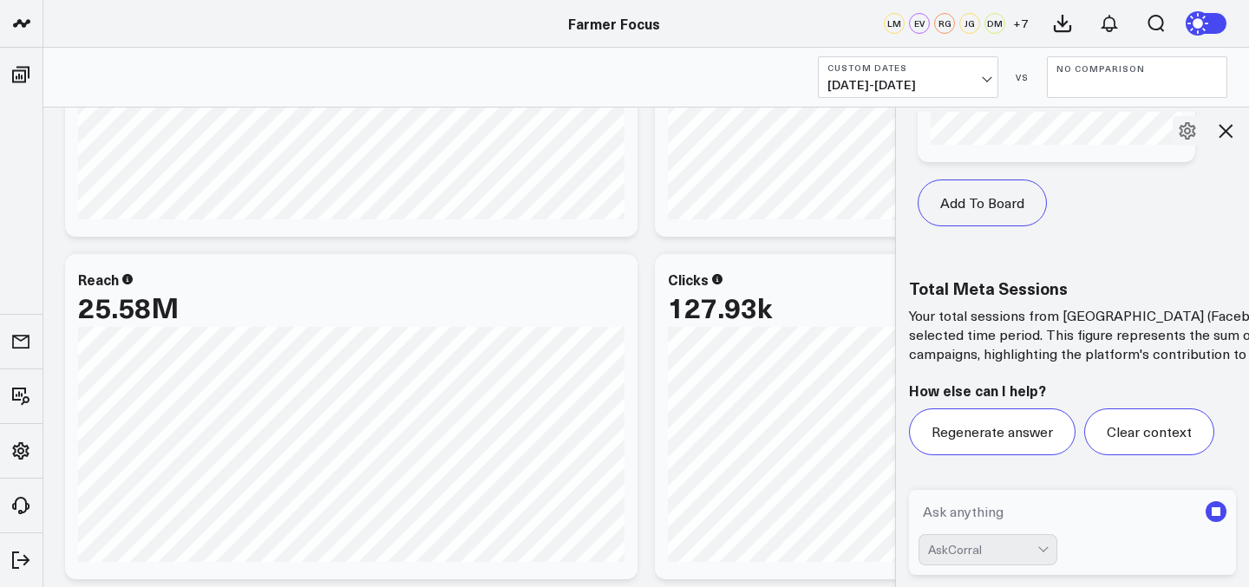
scroll to position [4999, 0]
drag, startPoint x: 988, startPoint y: 302, endPoint x: 894, endPoint y: 312, distance: 95.1
click at [894, 312] on div at bounding box center [895, 347] width 9 height 481
click at [985, 514] on textarea at bounding box center [1058, 511] width 278 height 31
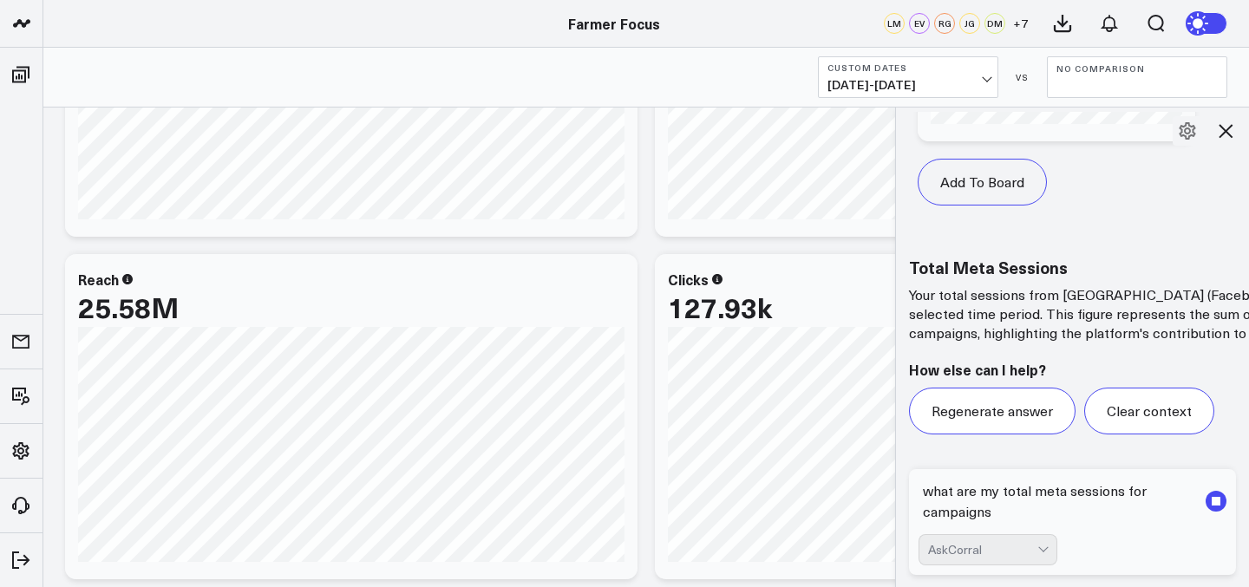
scroll to position [5020, 0]
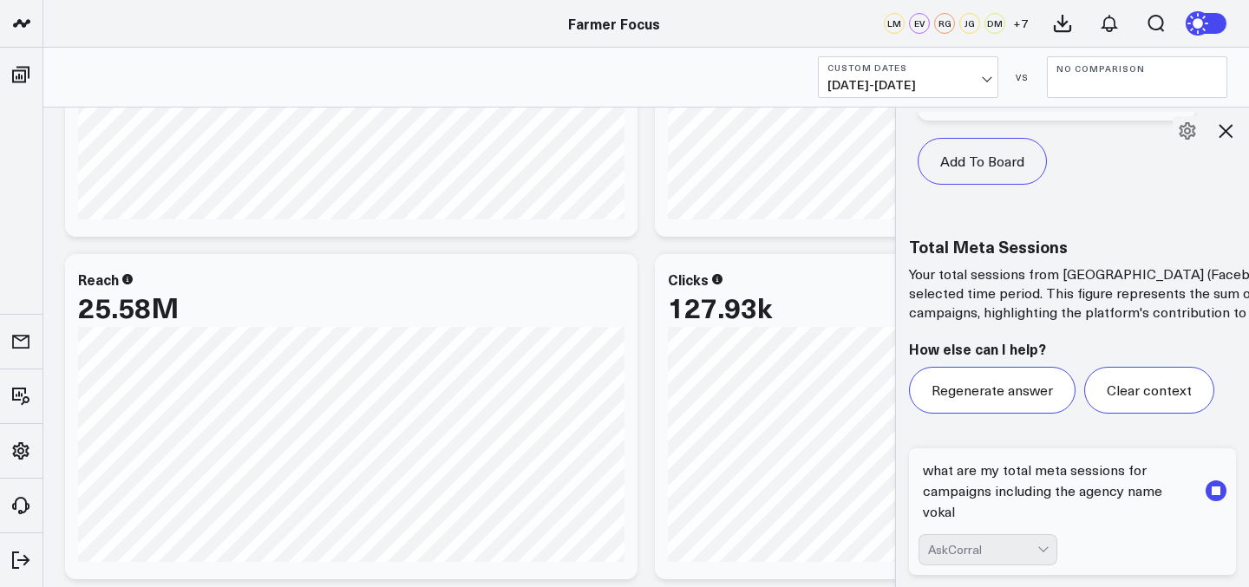
type textarea "what are my total meta sessions for campaigns including the agency name vokal"
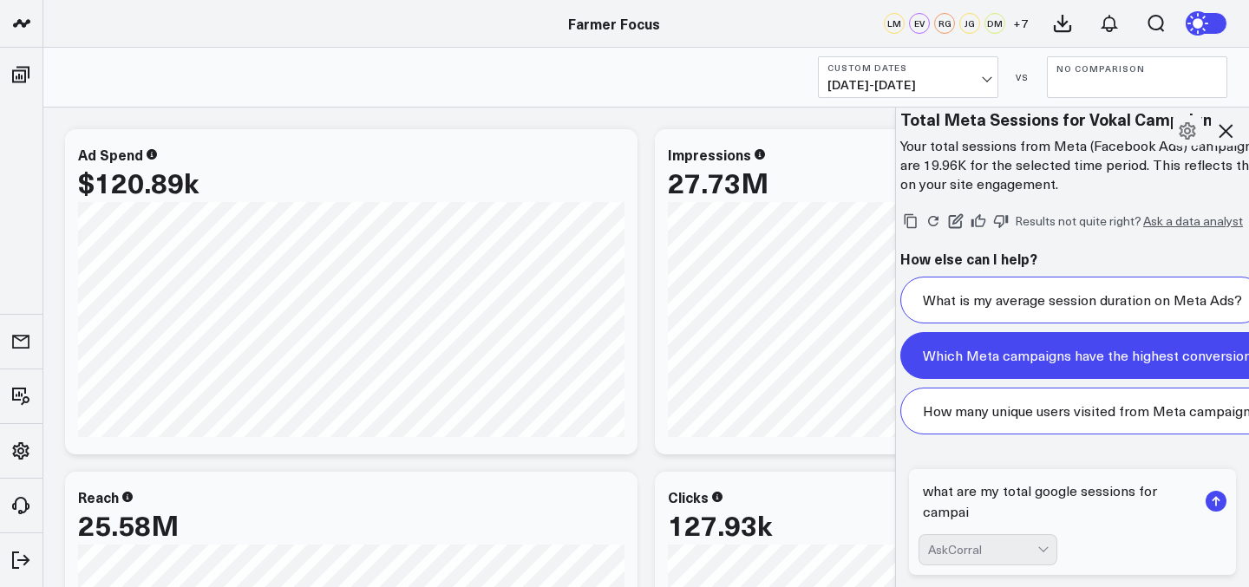
scroll to position [7475, 9]
type textarea "what are my total google sessions for campaigns including the name vokal"
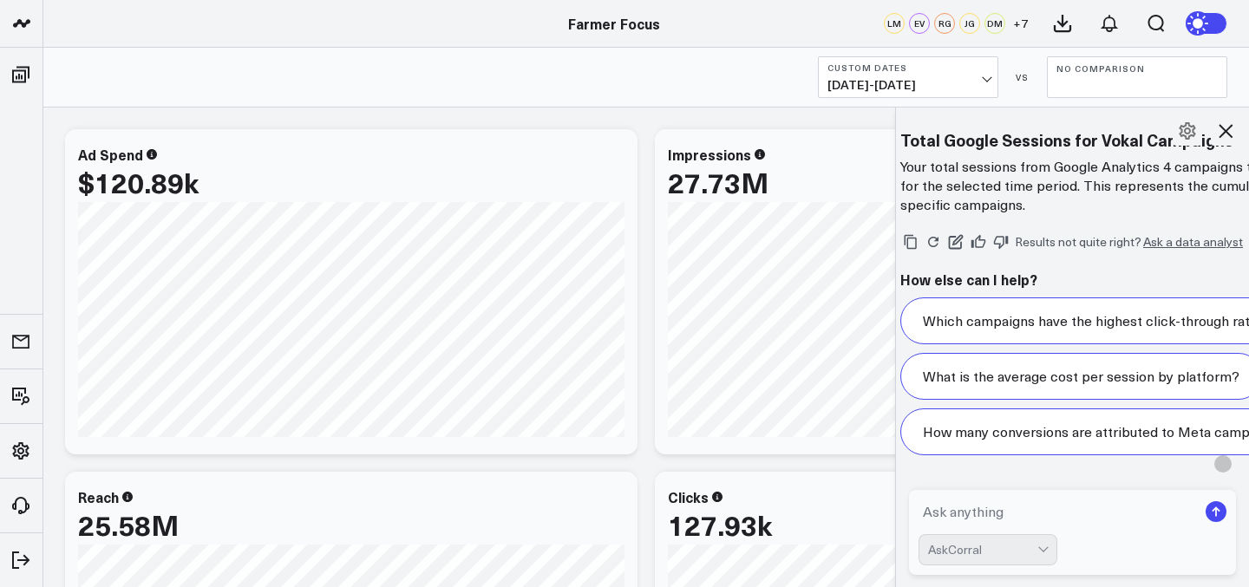
scroll to position [9050, 9]
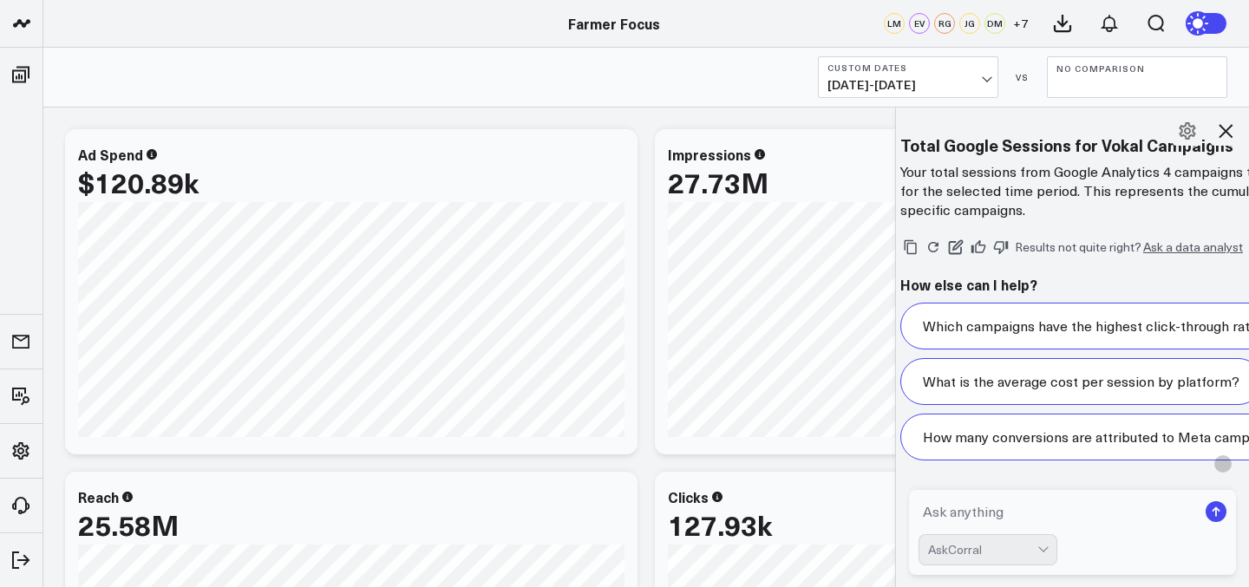
click at [1227, 133] on icon at bounding box center [1226, 131] width 14 height 14
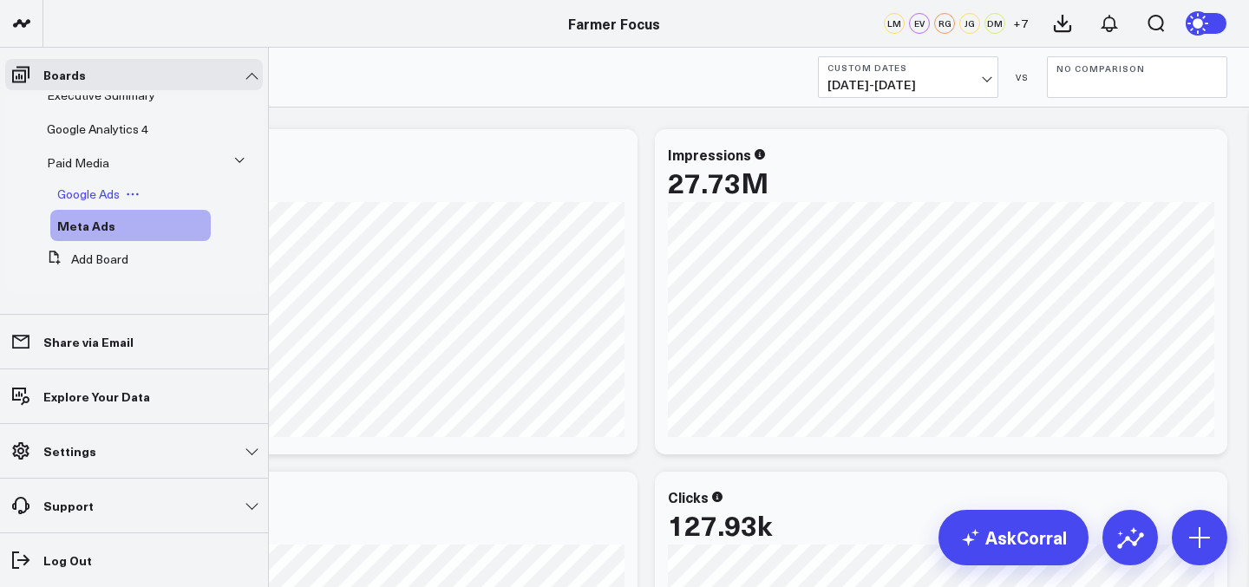
click at [93, 183] on div "Google Ads" at bounding box center [130, 194] width 160 height 31
click at [93, 198] on span "Google Ads" at bounding box center [88, 194] width 62 height 16
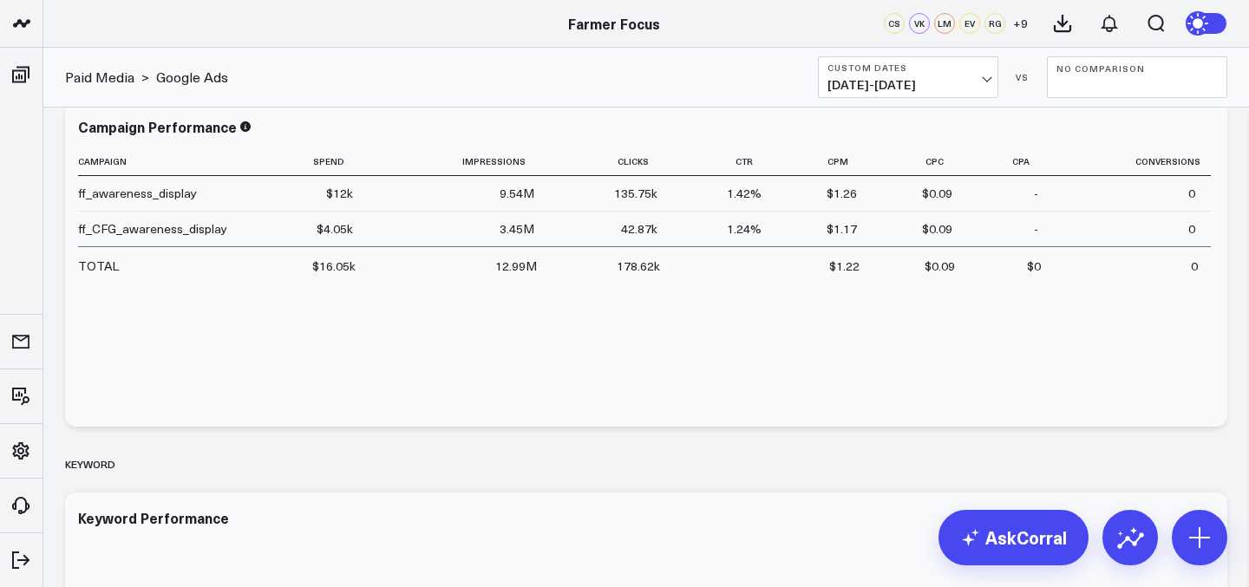
scroll to position [1139, 0]
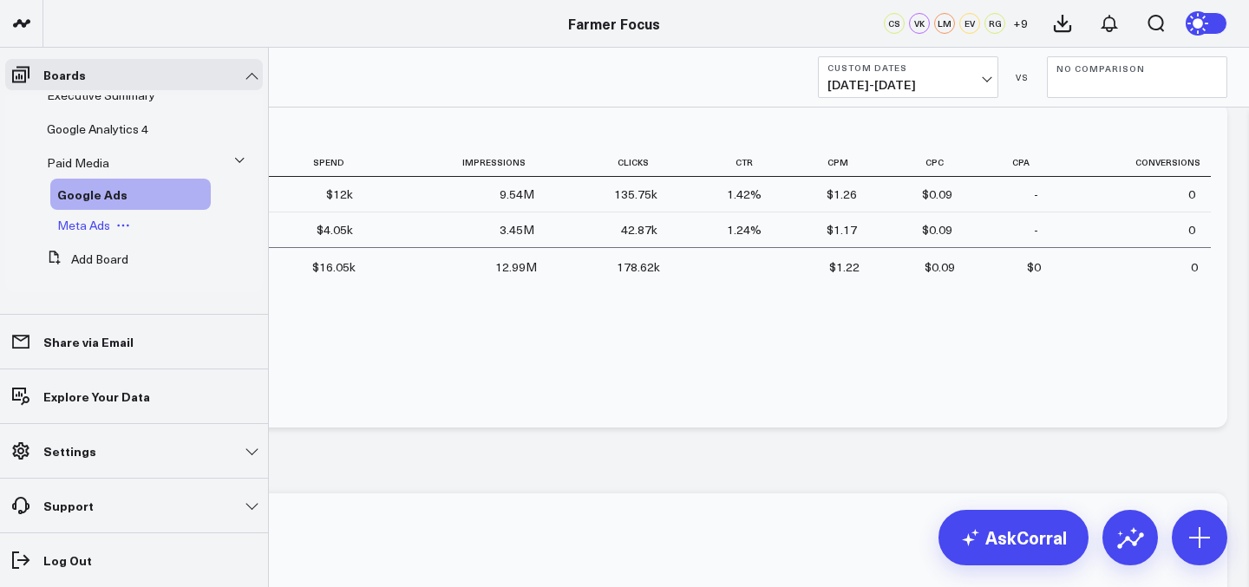
click at [69, 221] on span "Meta Ads" at bounding box center [83, 225] width 53 height 16
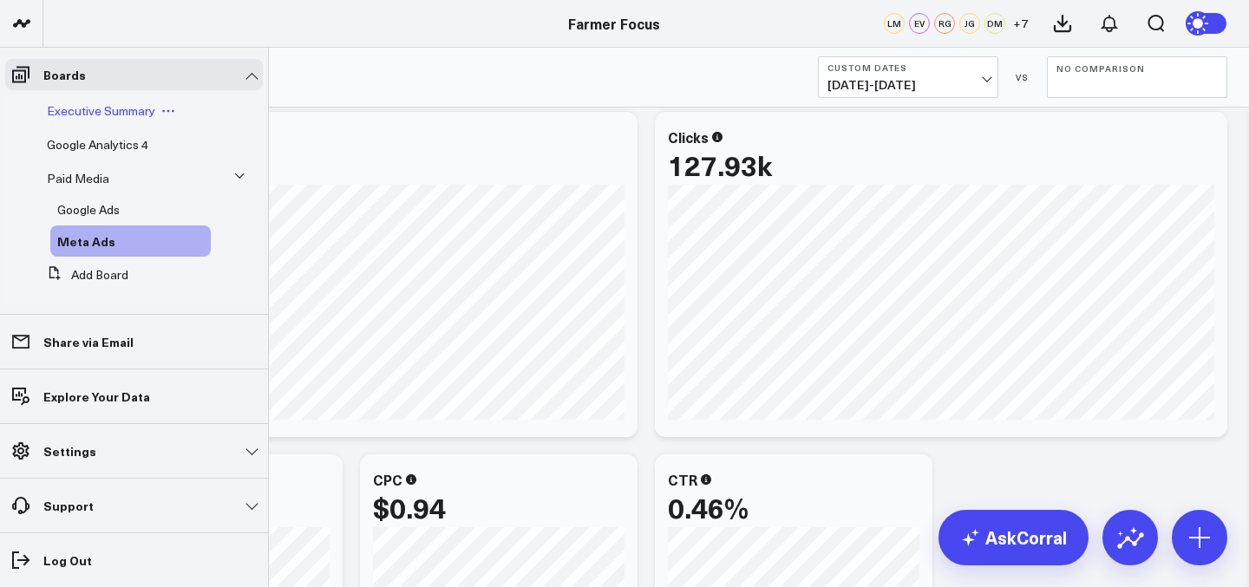
click at [117, 123] on div "Executive Summary" at bounding box center [125, 110] width 171 height 31
click at [101, 144] on span "Google Analytics 4" at bounding box center [97, 144] width 101 height 16
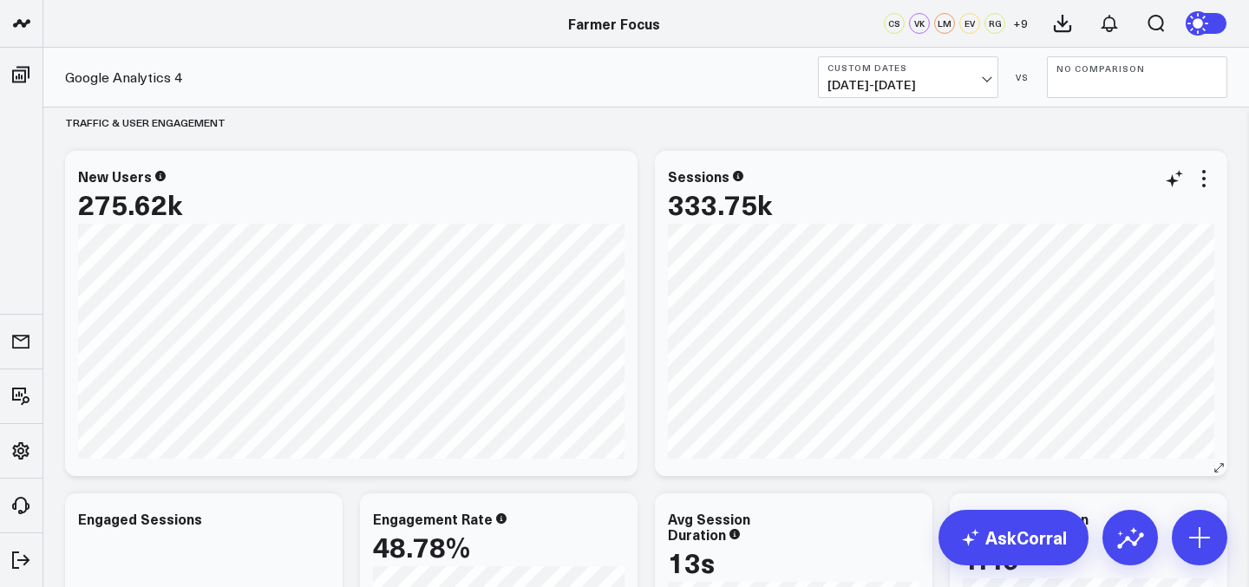
scroll to position [16, 0]
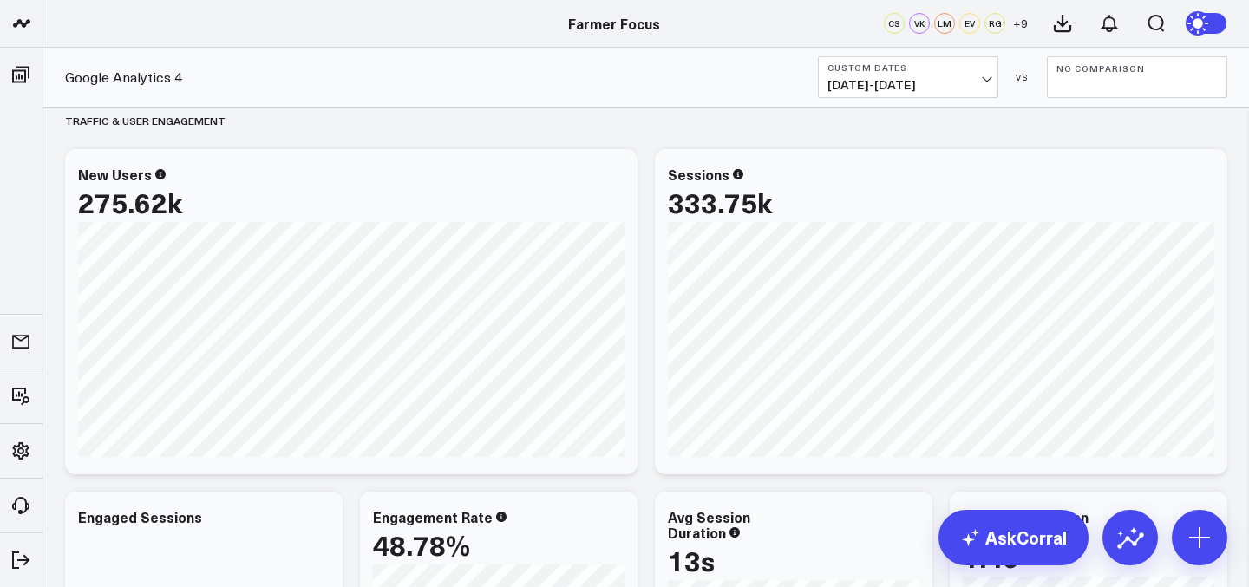
click at [1106, 74] on button "No Comparison" at bounding box center [1137, 77] width 180 height 42
click at [1125, 242] on link "Custom Dates" at bounding box center [1137, 249] width 179 height 33
select select "8"
select select "2025"
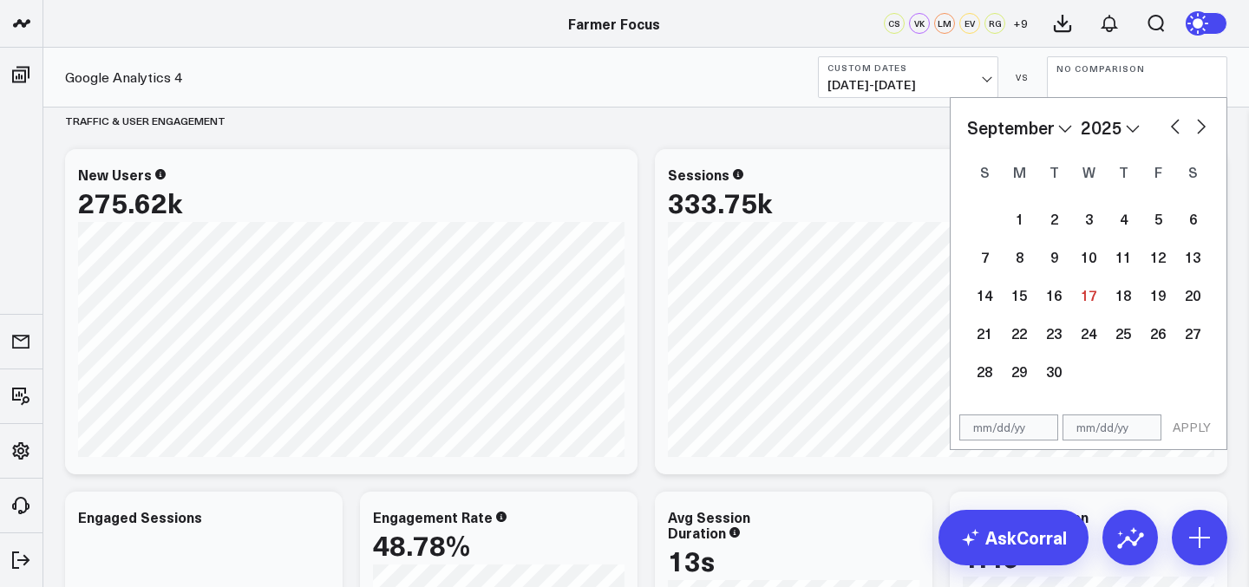
click at [1136, 121] on select "2026 2025 2024 2023 2022 2021 2020 2019 2018 2017 2016 2015 2014 2013 2012 2011…" at bounding box center [1110, 128] width 59 height 26
select select "8"
select select "2024"
click at [1021, 213] on div "1" at bounding box center [1019, 218] width 35 height 35
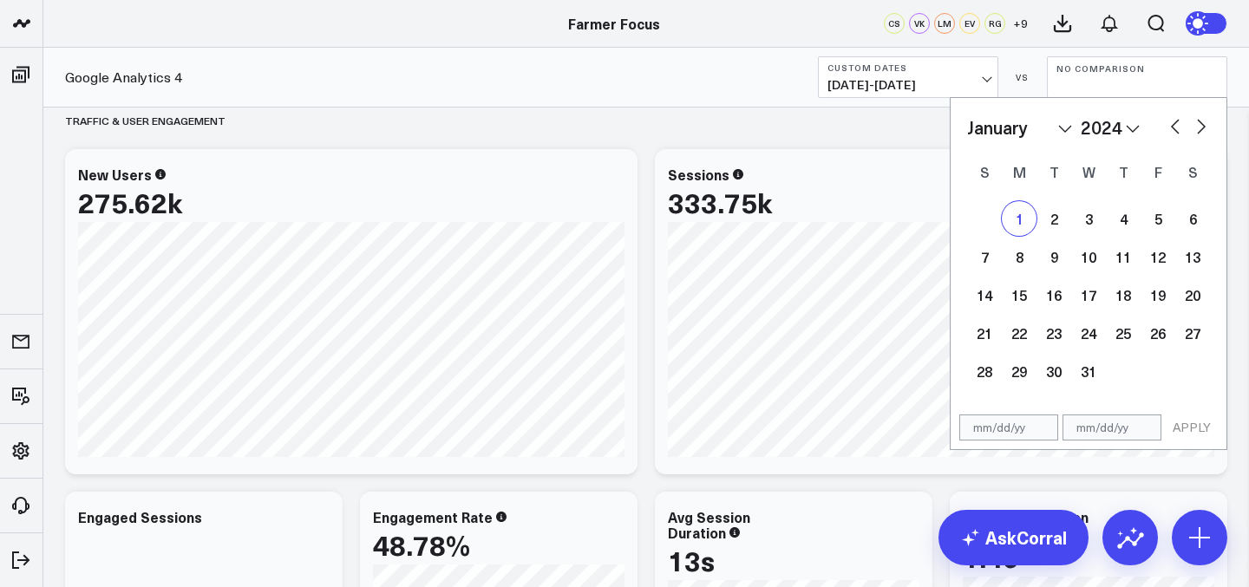
type input "01/01/24"
select select "2024"
click at [1031, 137] on select "January February March April May June July August September October November De…" at bounding box center [1019, 128] width 105 height 26
select select "8"
select select "2024"
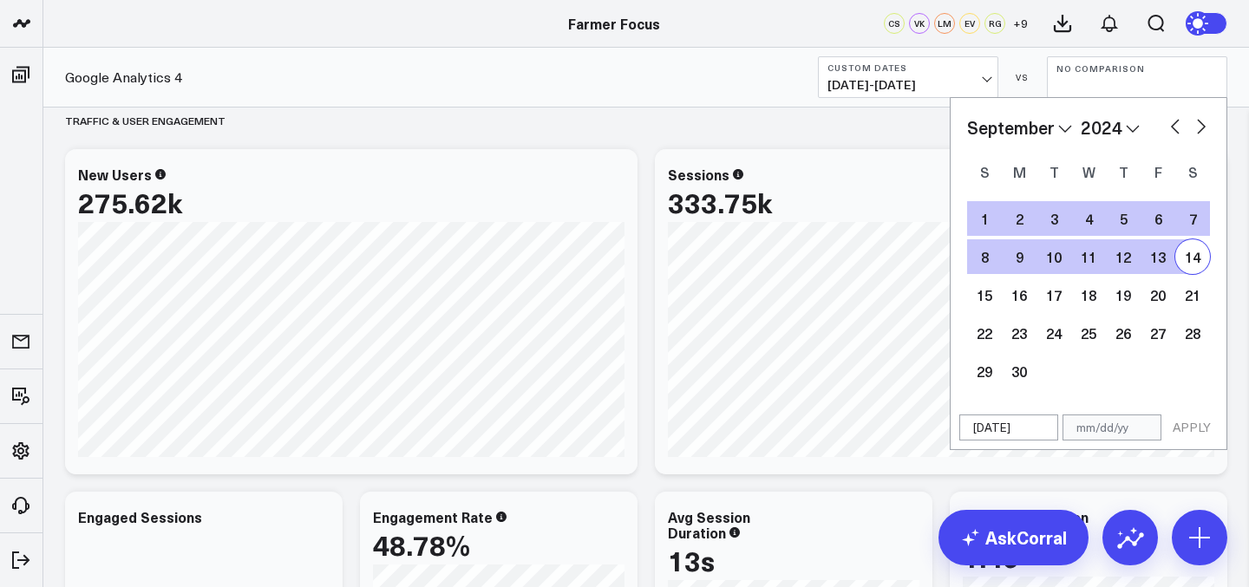
click at [1195, 264] on div "14" at bounding box center [1192, 256] width 35 height 35
type input "09/14/24"
select select "8"
select select "2024"
click at [1191, 424] on button "APPLY" at bounding box center [1192, 428] width 52 height 26
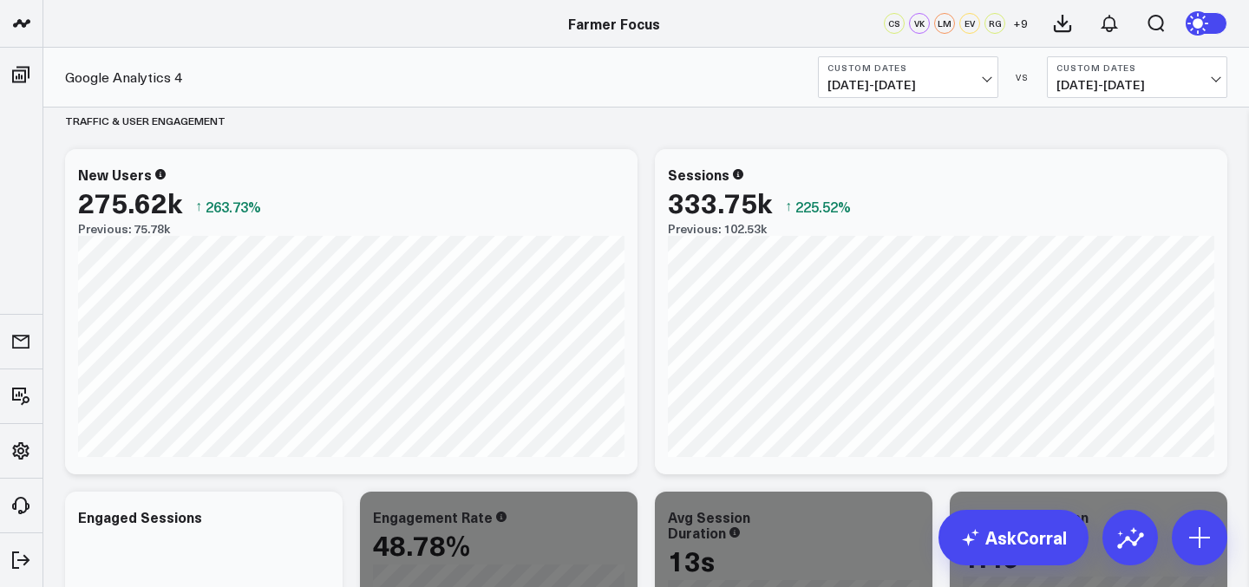
scroll to position [26, 0]
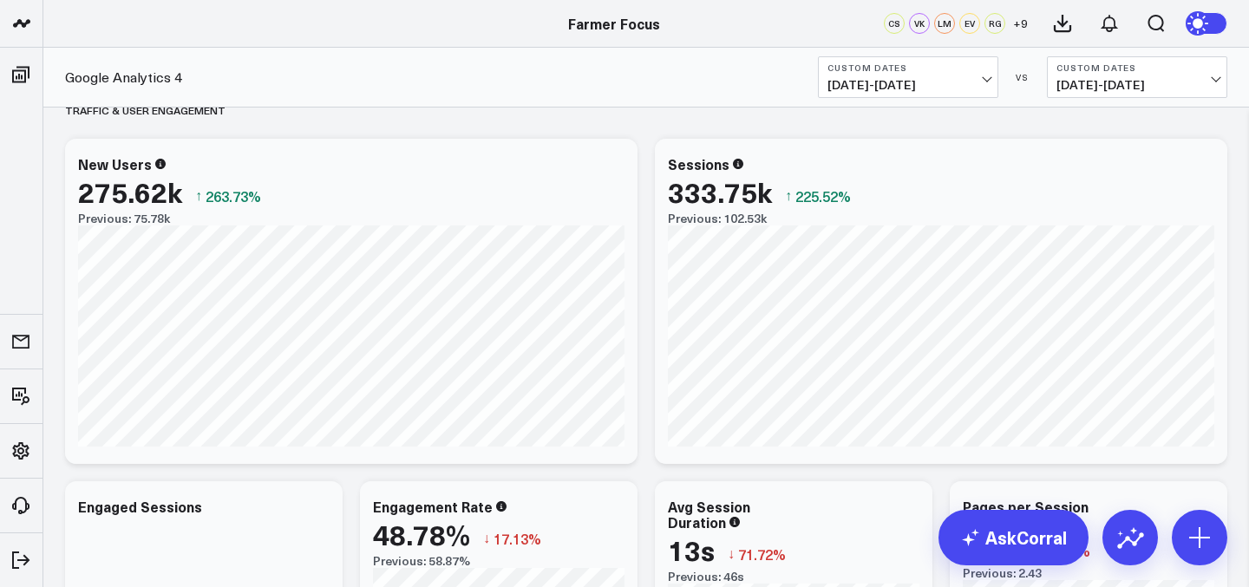
click at [1110, 86] on span "01/01/24 - 09/14/24" at bounding box center [1137, 85] width 161 height 14
click at [1116, 116] on link "Previous Period" at bounding box center [1137, 114] width 179 height 33
click at [1143, 84] on span "04/19/24 - 12/31/24" at bounding box center [1137, 85] width 161 height 14
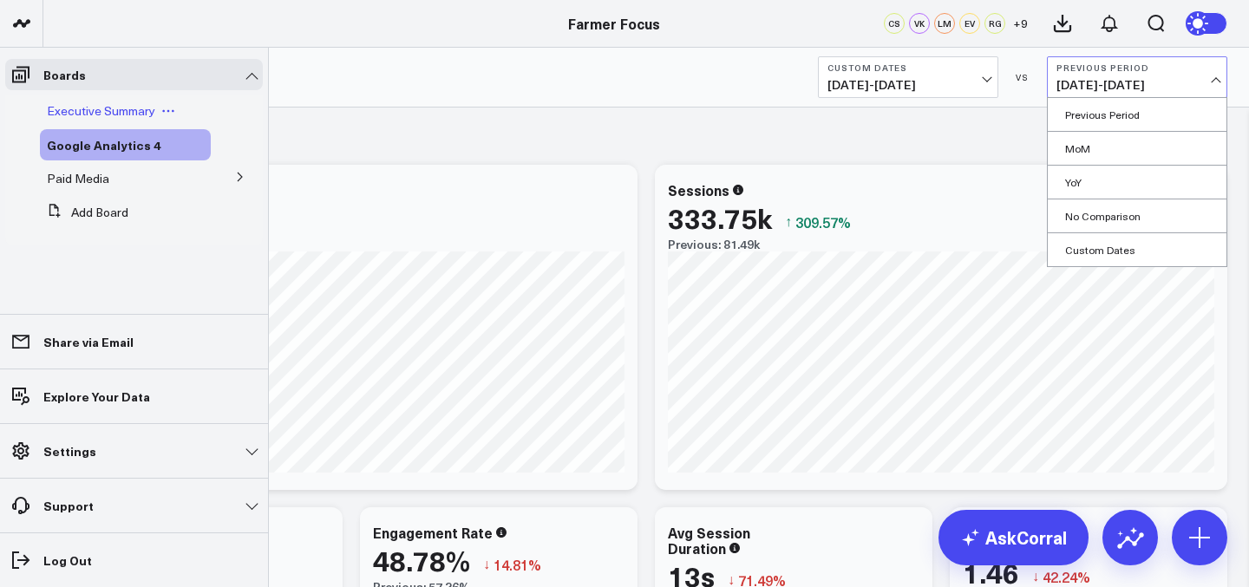
click at [165, 108] on icon at bounding box center [168, 111] width 14 height 14
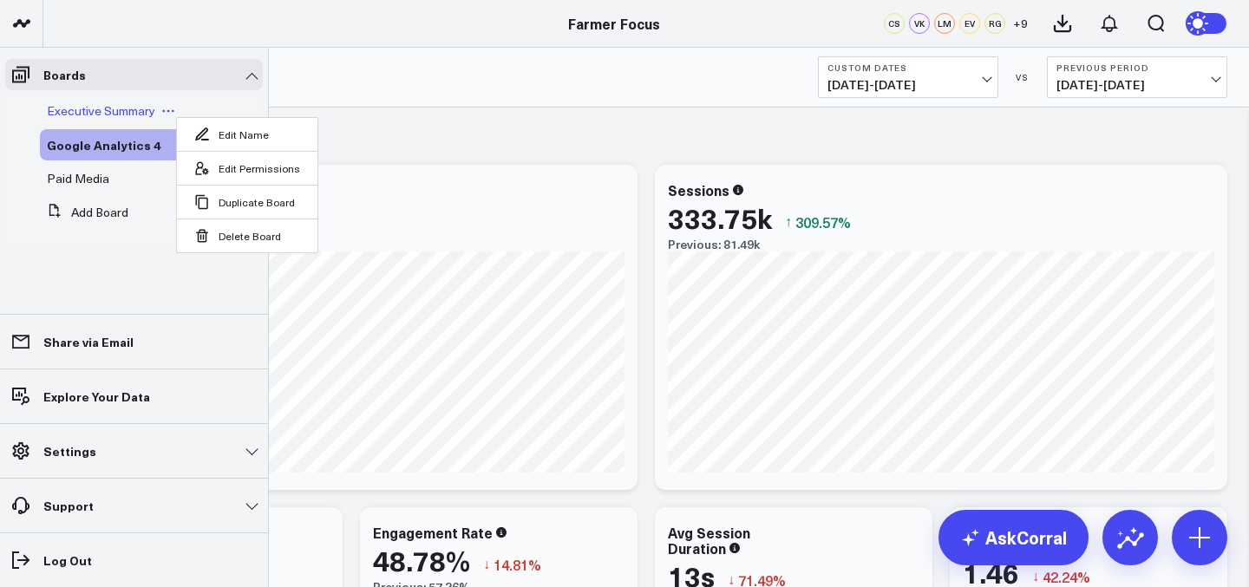
click at [134, 108] on span "Executive Summary" at bounding box center [101, 110] width 108 height 16
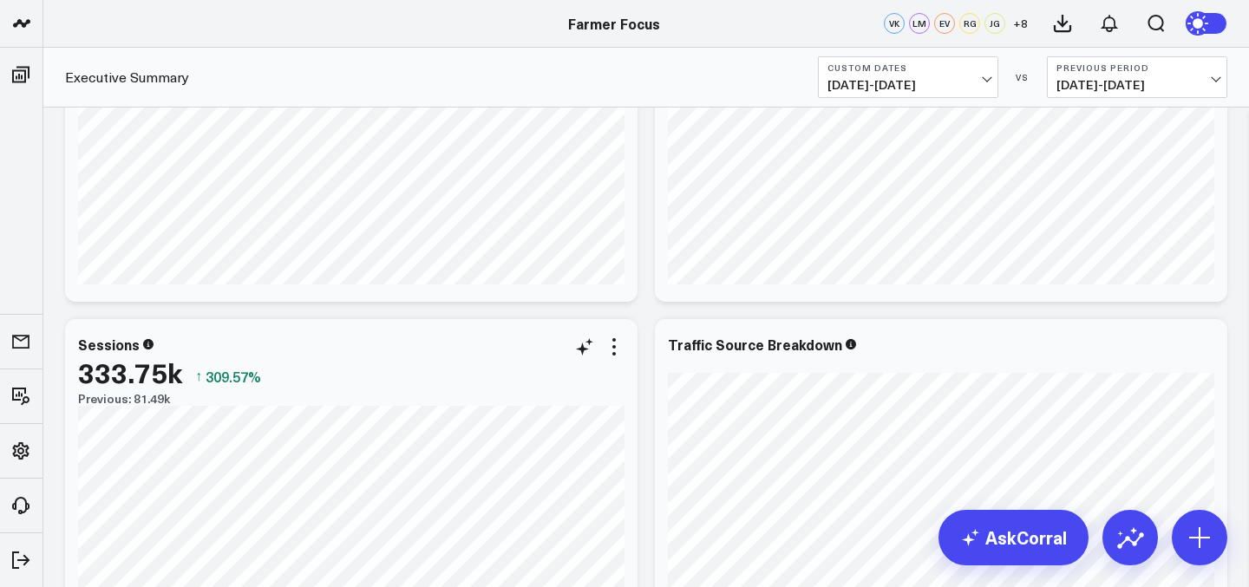
scroll to position [665, 0]
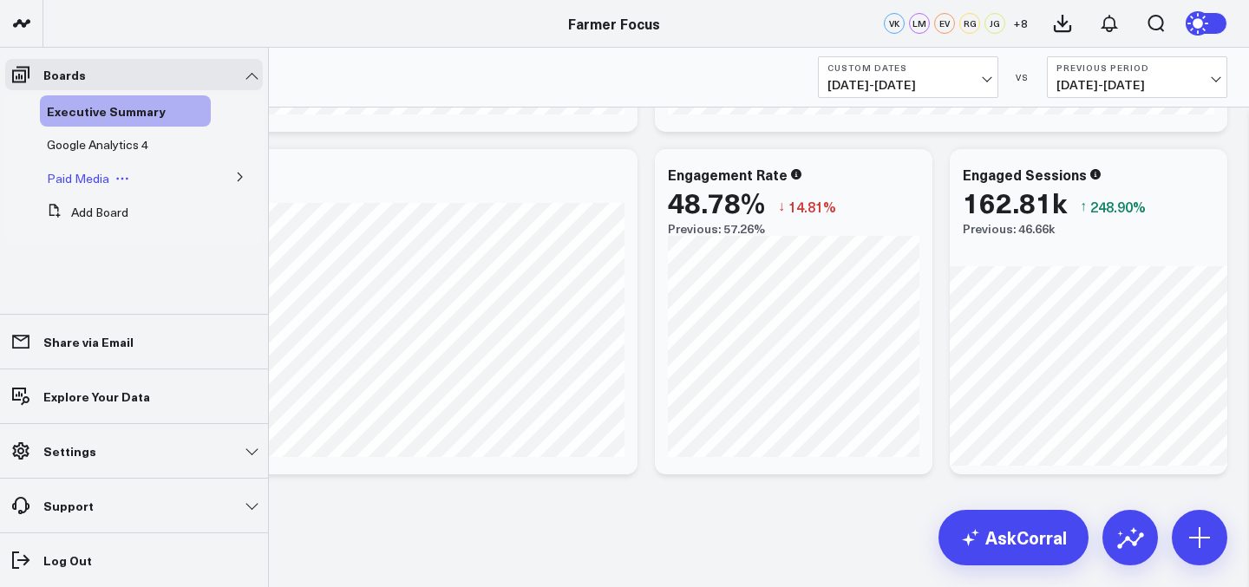
click at [76, 182] on span "Paid Media" at bounding box center [78, 178] width 62 height 16
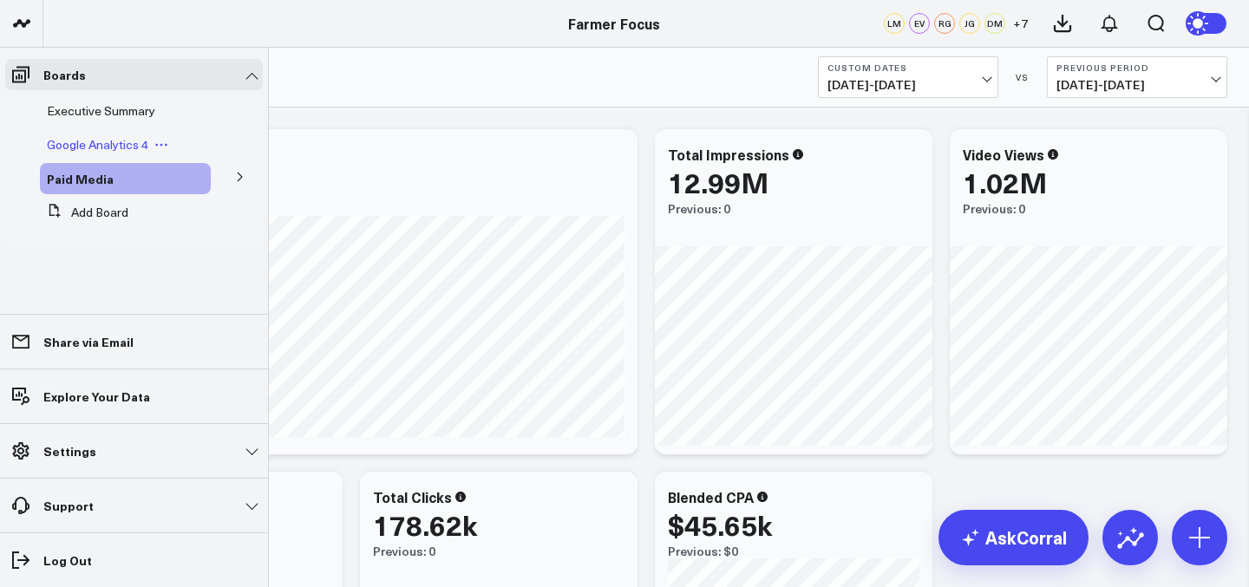
click at [99, 141] on span "Google Analytics 4" at bounding box center [97, 144] width 101 height 16
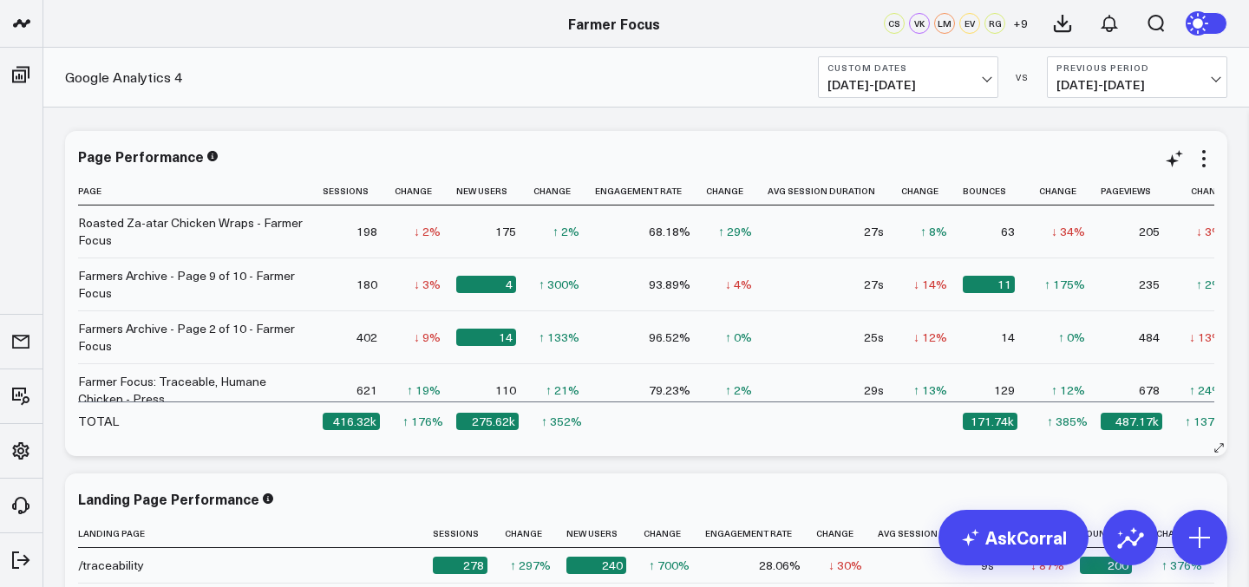
scroll to position [3327, 0]
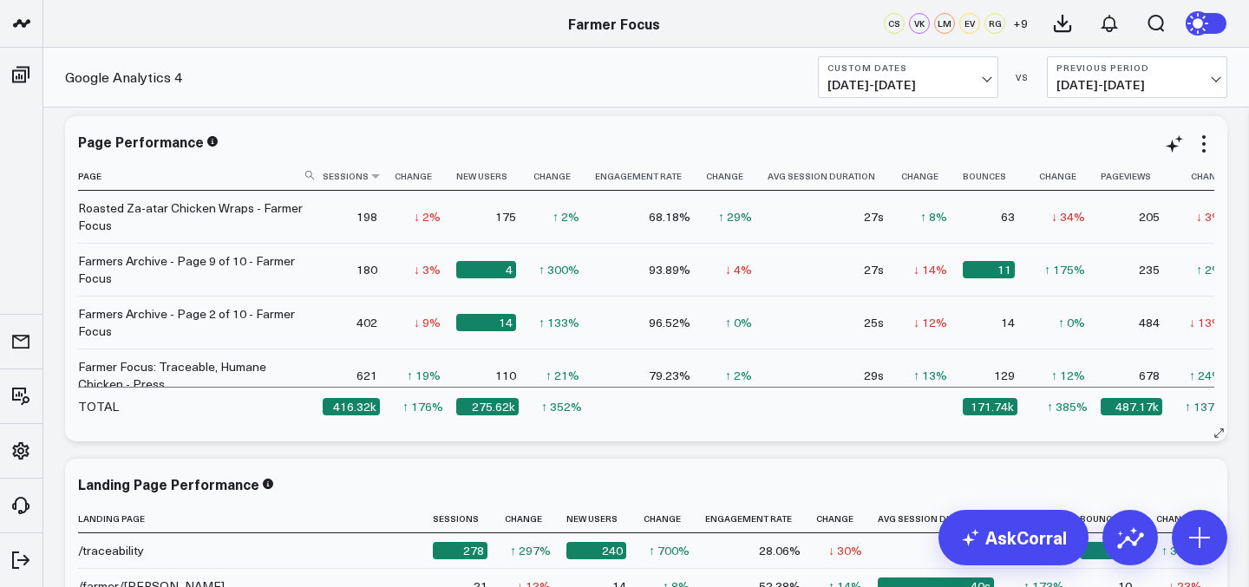
click at [357, 180] on th "Sessions" at bounding box center [358, 176] width 70 height 29
click at [360, 181] on th "Sessions" at bounding box center [358, 176] width 70 height 29
click at [373, 181] on icon at bounding box center [376, 176] width 14 height 10
click at [381, 172] on icon at bounding box center [376, 176] width 14 height 10
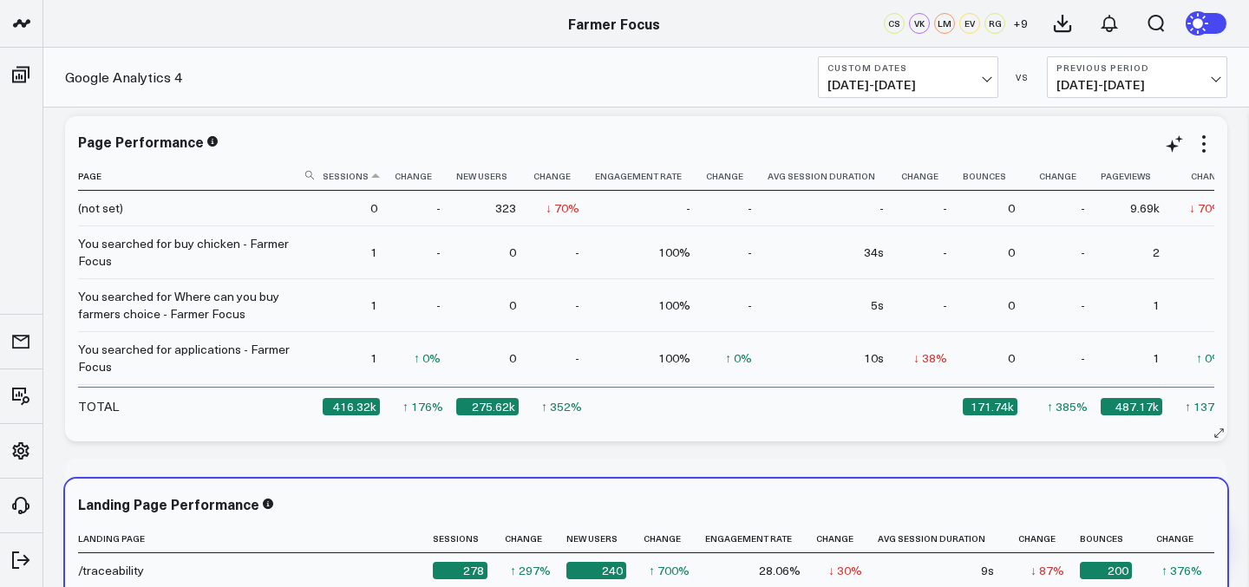
click at [379, 179] on th "Sessions" at bounding box center [358, 176] width 70 height 29
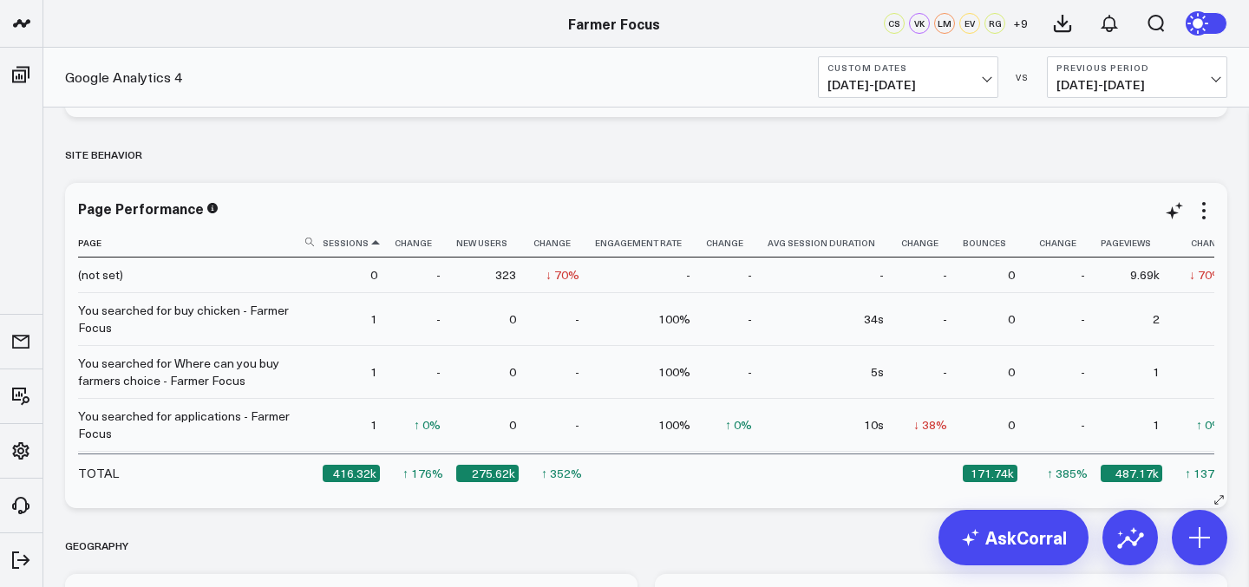
scroll to position [22, 0]
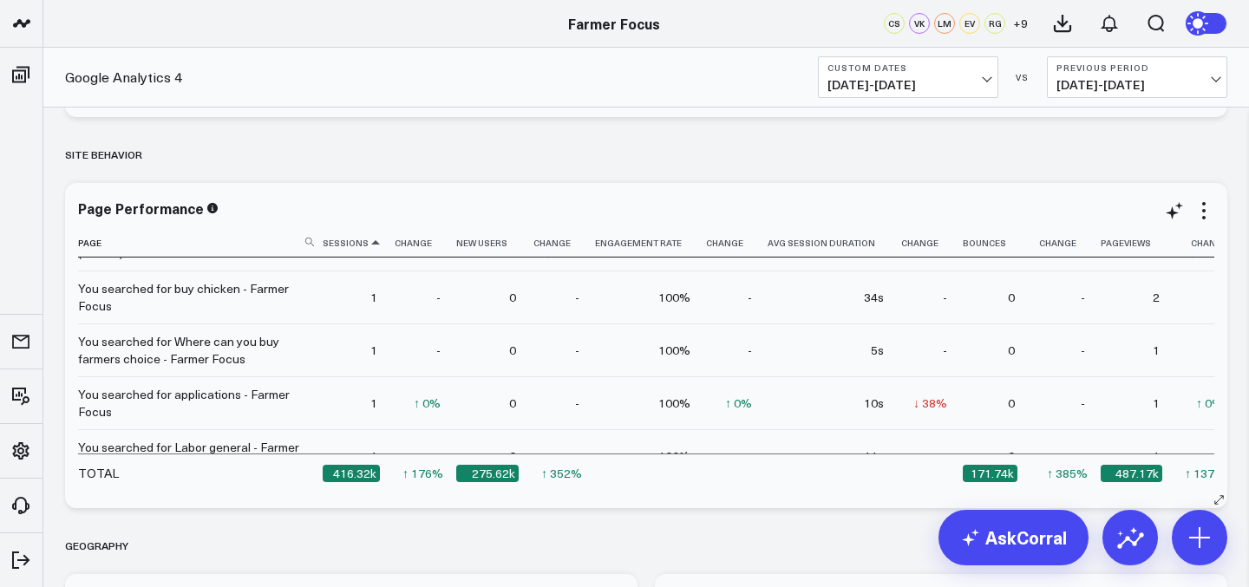
click at [372, 246] on icon at bounding box center [376, 243] width 14 height 10
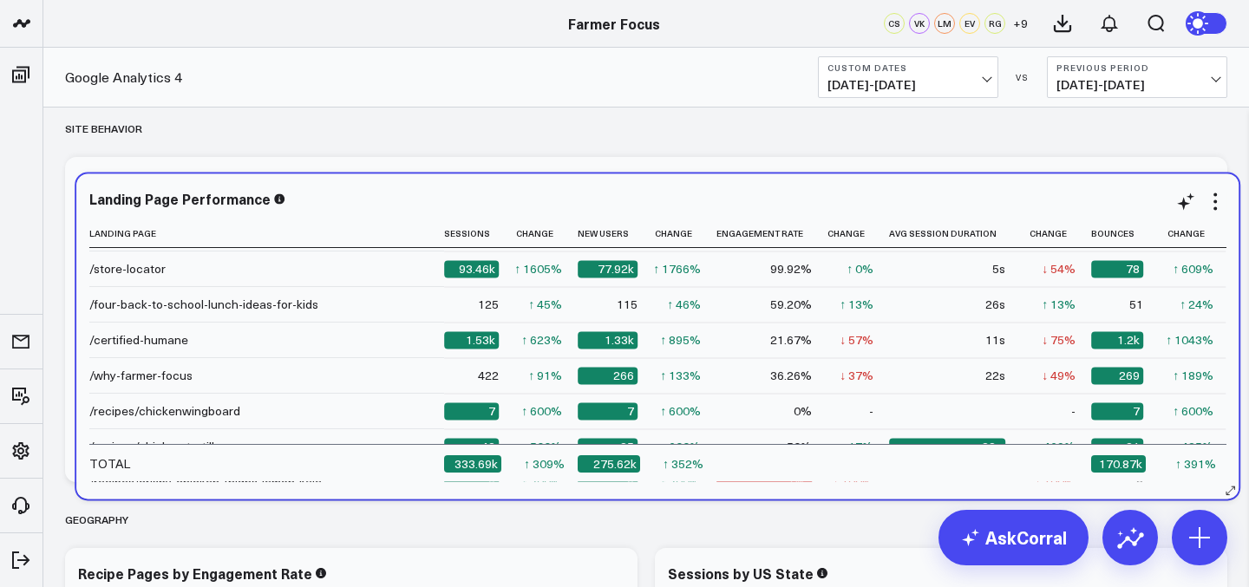
scroll to position [3632, 0]
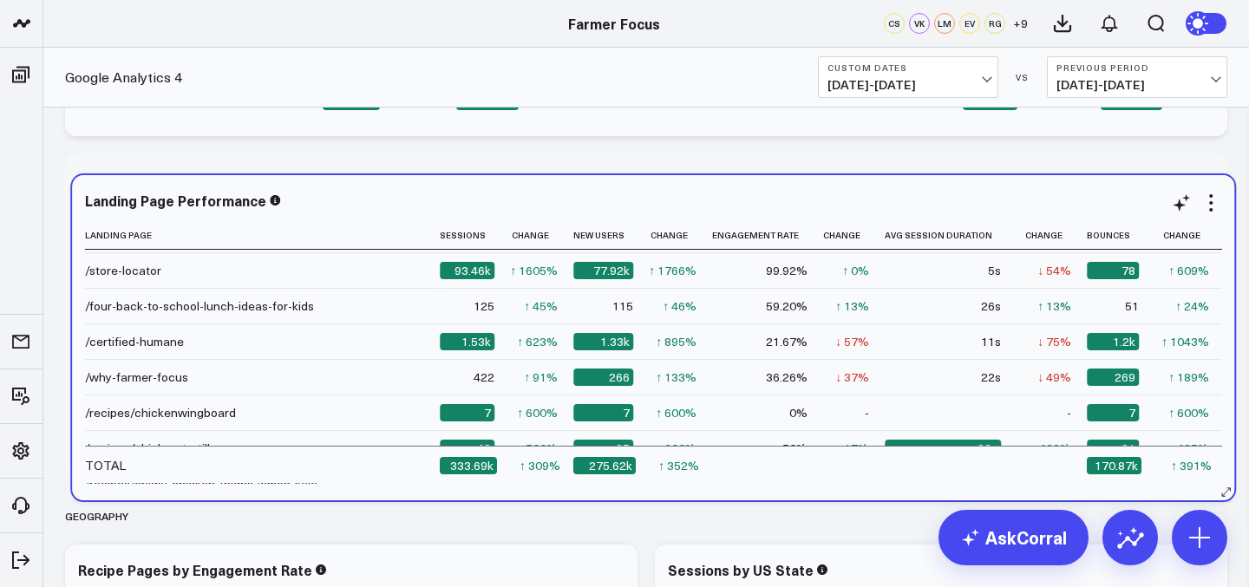
drag, startPoint x: 316, startPoint y: 330, endPoint x: 324, endPoint y: 486, distance: 156.4
click at [324, 486] on div "Landing Page Performance Landing Page Sessions Change New Users Change Engageme…" at bounding box center [653, 337] width 1162 height 325
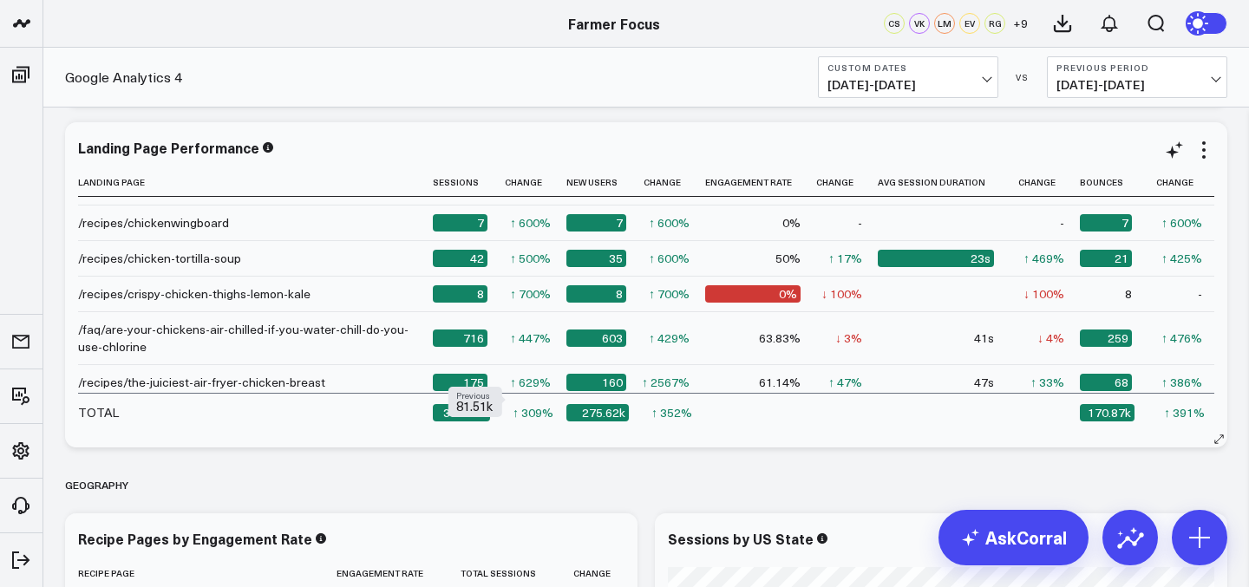
scroll to position [0, 0]
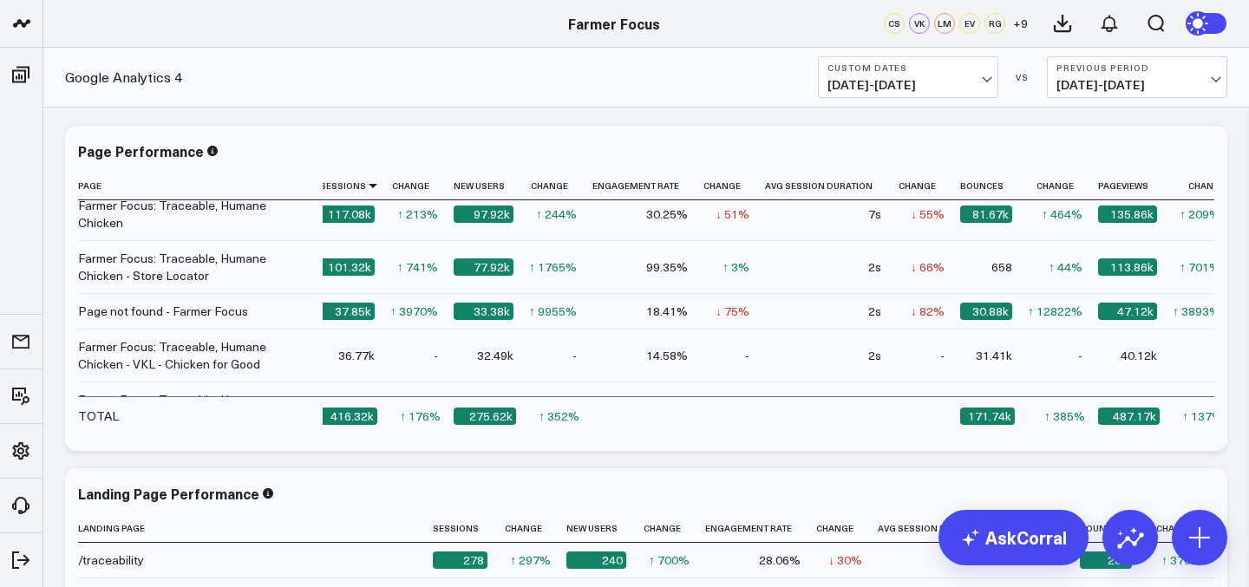
scroll to position [9050, 9]
